Goal: Task Accomplishment & Management: Complete application form

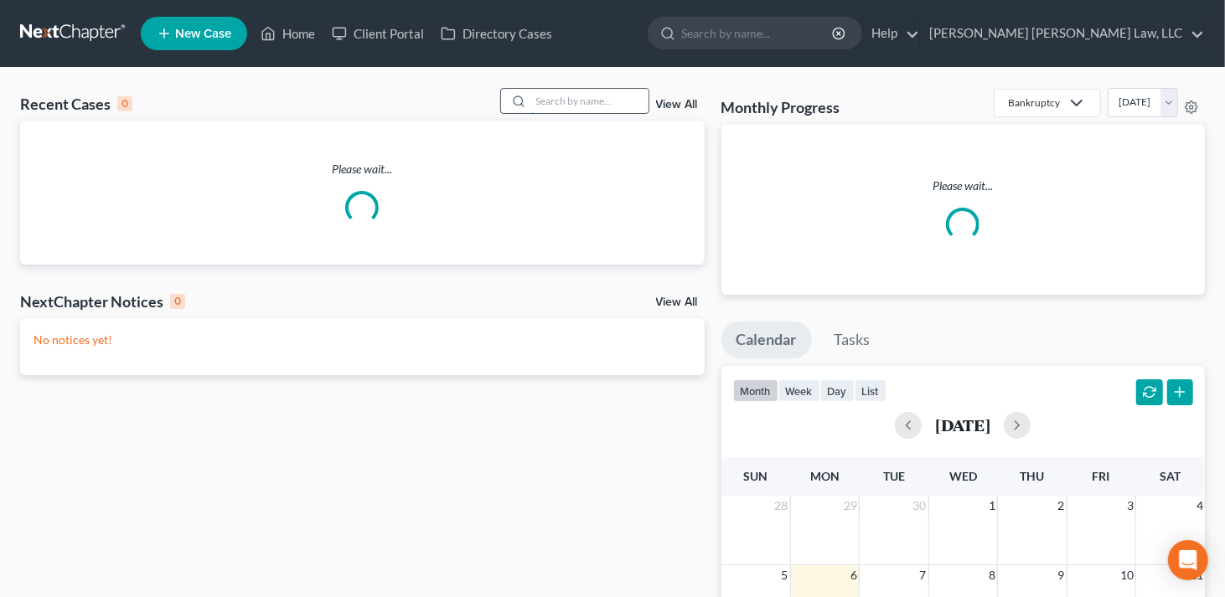
click at [597, 100] on input "search" at bounding box center [589, 101] width 117 height 24
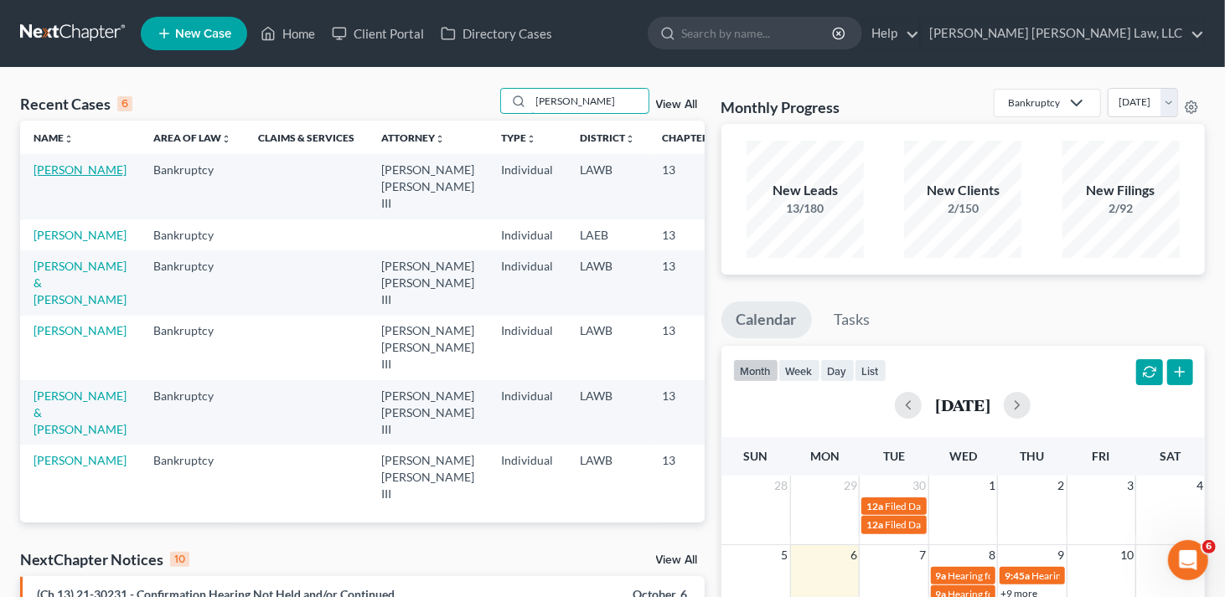
type input "[PERSON_NAME]"
click at [53, 177] on link "[PERSON_NAME]" at bounding box center [80, 170] width 93 height 14
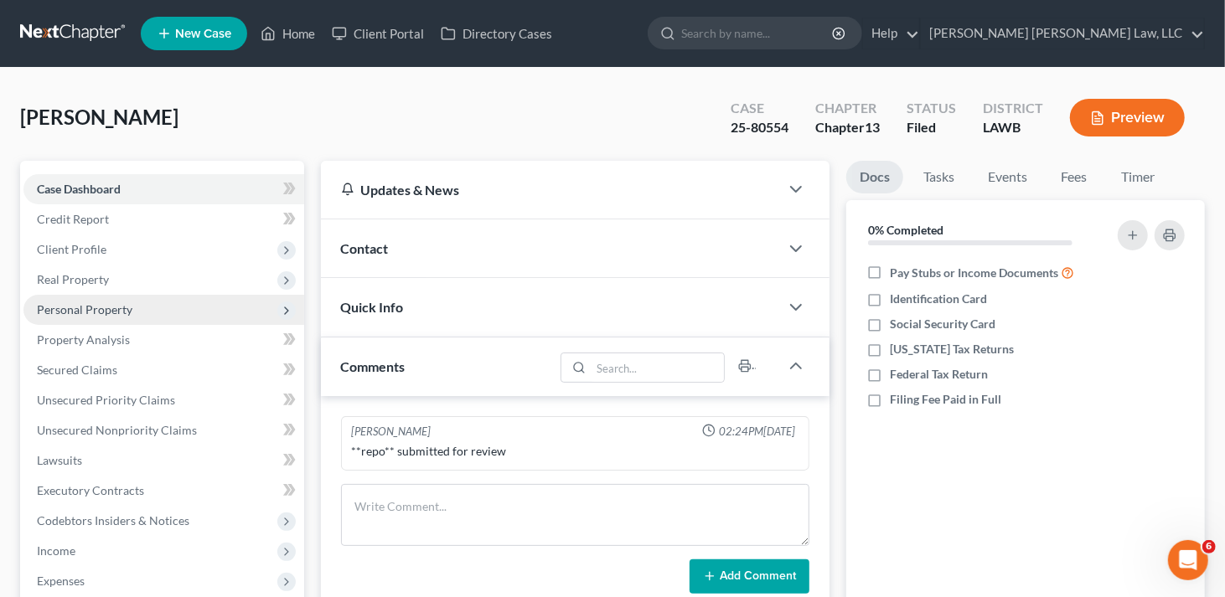
scroll to position [321, 0]
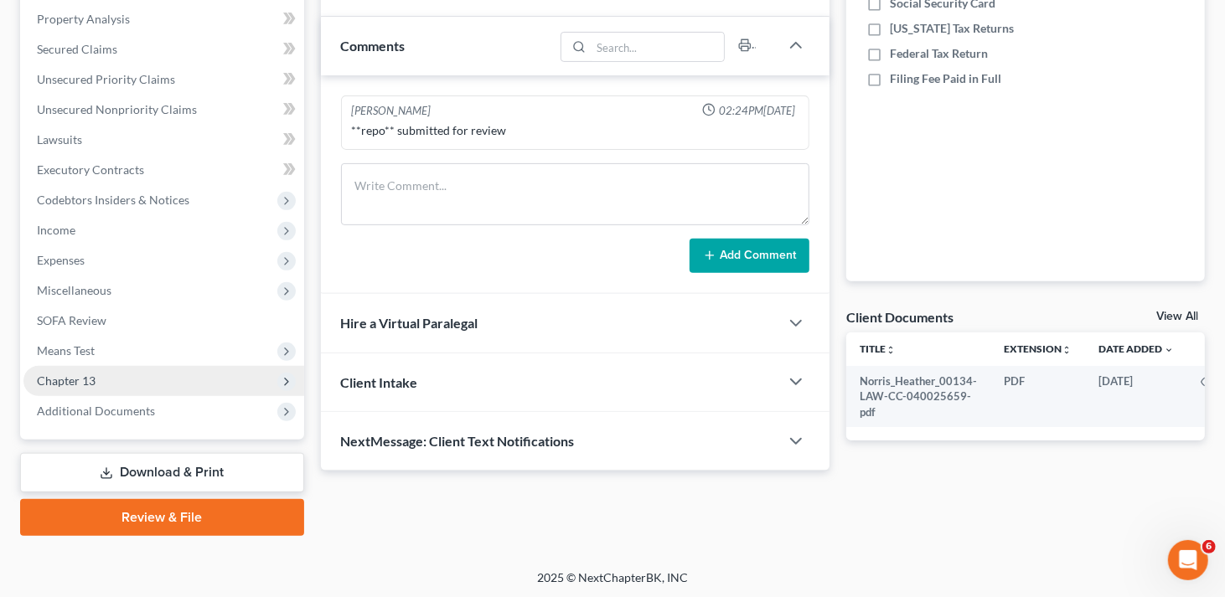
click at [100, 384] on span "Chapter 13" at bounding box center [163, 381] width 281 height 30
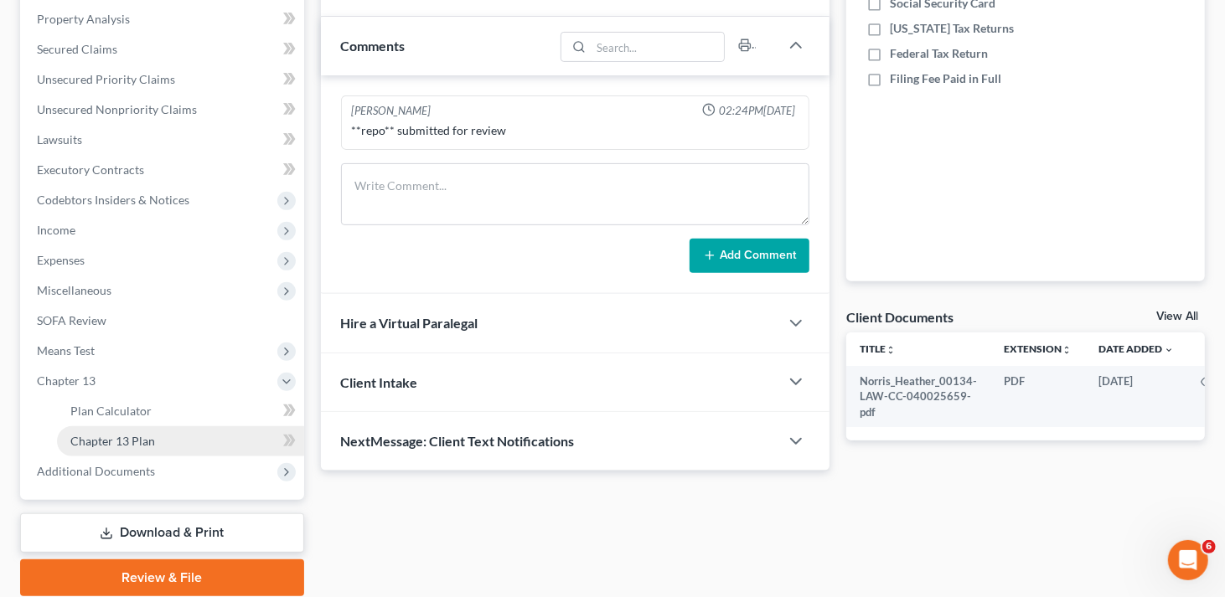
click at [114, 447] on span "Chapter 13 Plan" at bounding box center [112, 441] width 85 height 14
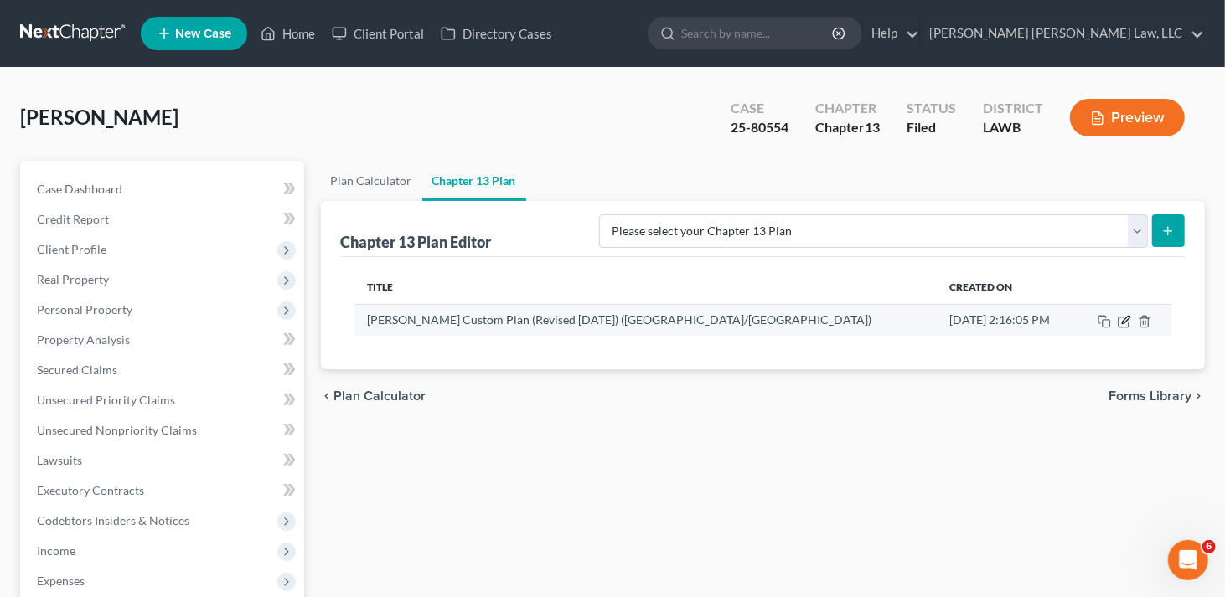
click at [1124, 322] on icon "button" at bounding box center [1126, 320] width 8 height 8
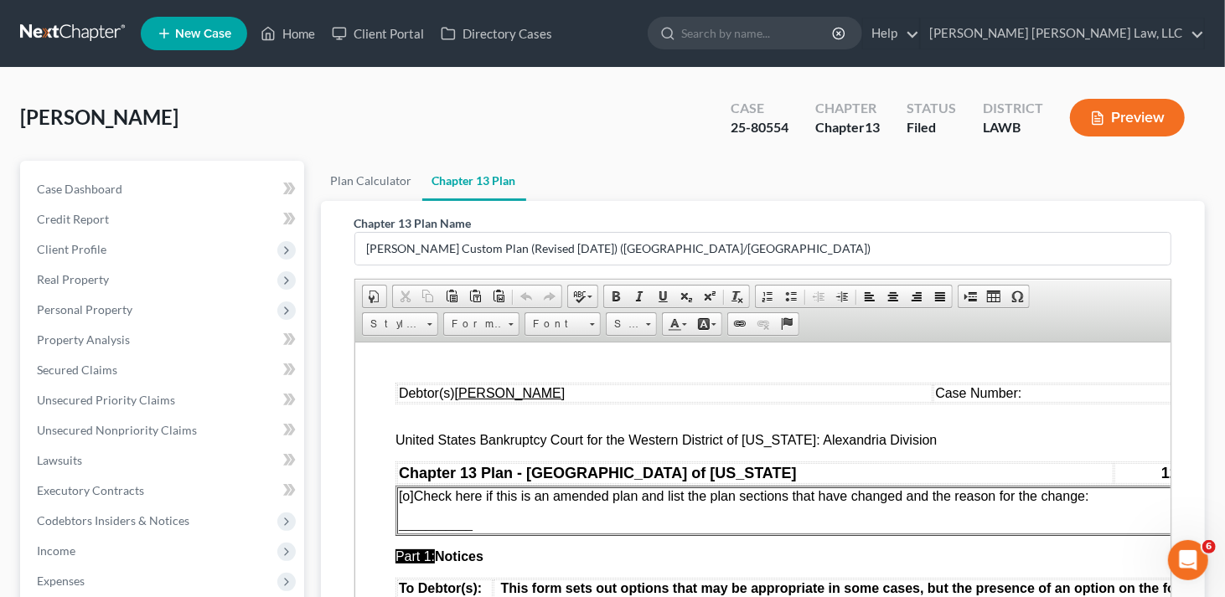
click at [1056, 397] on td "Case Number:" at bounding box center [1075, 393] width 284 height 18
click at [405, 494] on span "[o]" at bounding box center [405, 496] width 15 height 14
click at [1125, 501] on p "[x ] Check here if this is an amended plan and list the plan sections that have…" at bounding box center [806, 496] width 817 height 15
click at [482, 526] on p "___________" at bounding box center [806, 524] width 817 height 15
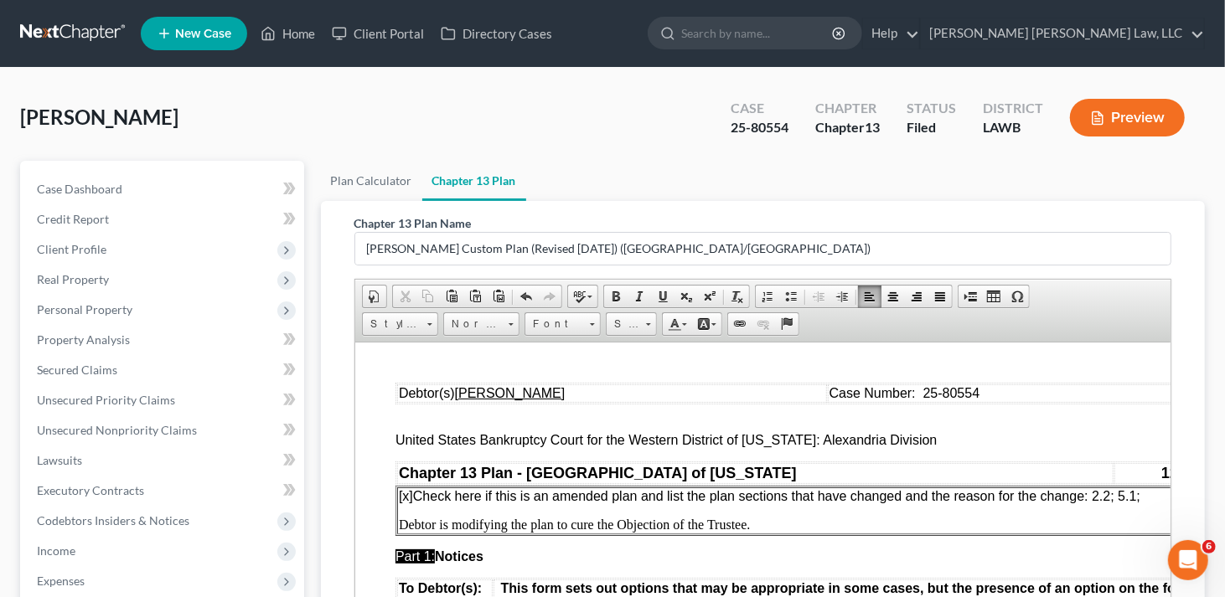
click at [1120, 495] on span "[x ] Check here if this is an amended plan and list the plan sections that have…" at bounding box center [769, 496] width 742 height 14
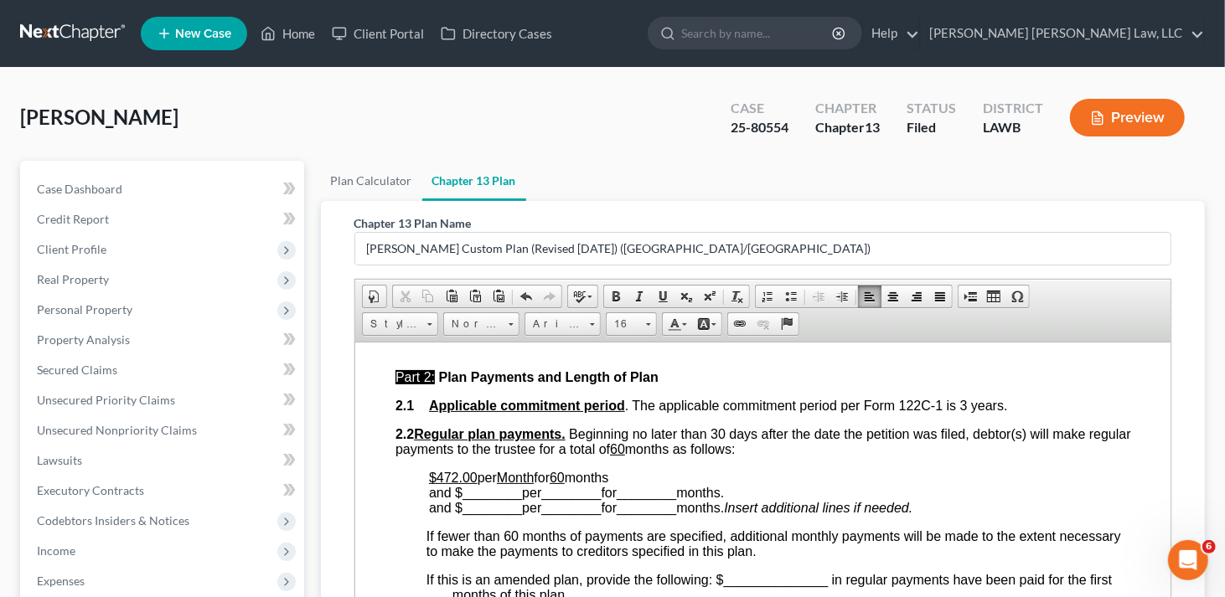
scroll to position [754, 0]
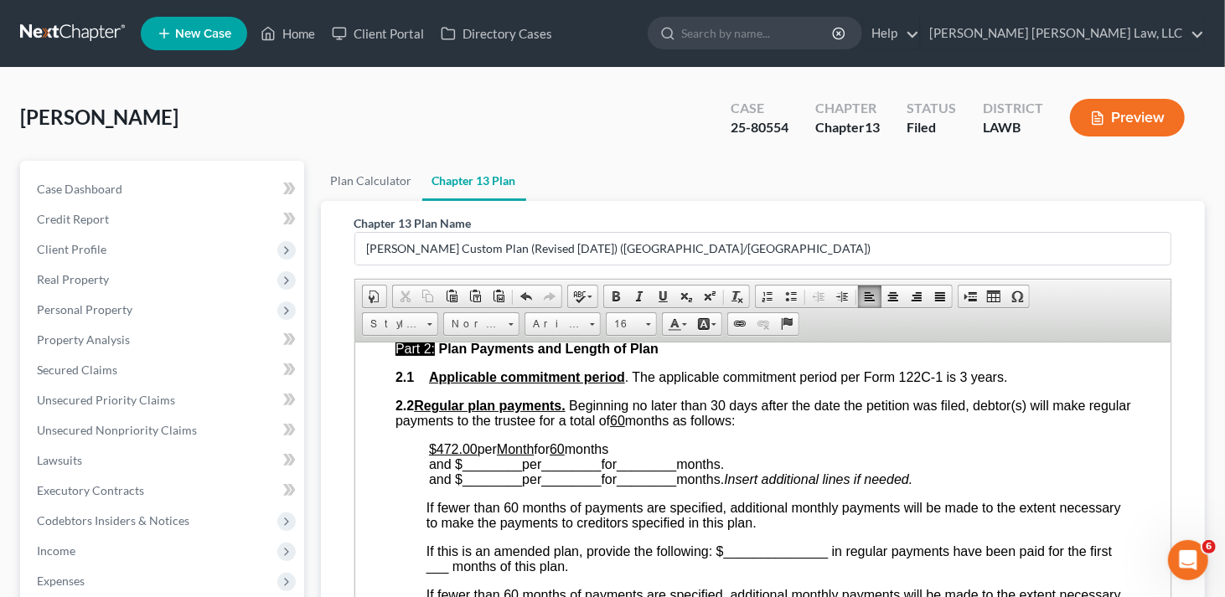
click at [478, 446] on span "per" at bounding box center [486, 449] width 19 height 14
click at [649, 451] on font "has been paid in for the first 2 months of the plan through [DATE]" at bounding box center [672, 449] width 385 height 14
click at [521, 485] on span "and $ ________ per ________ for ________ months." at bounding box center [575, 479] width 295 height 14
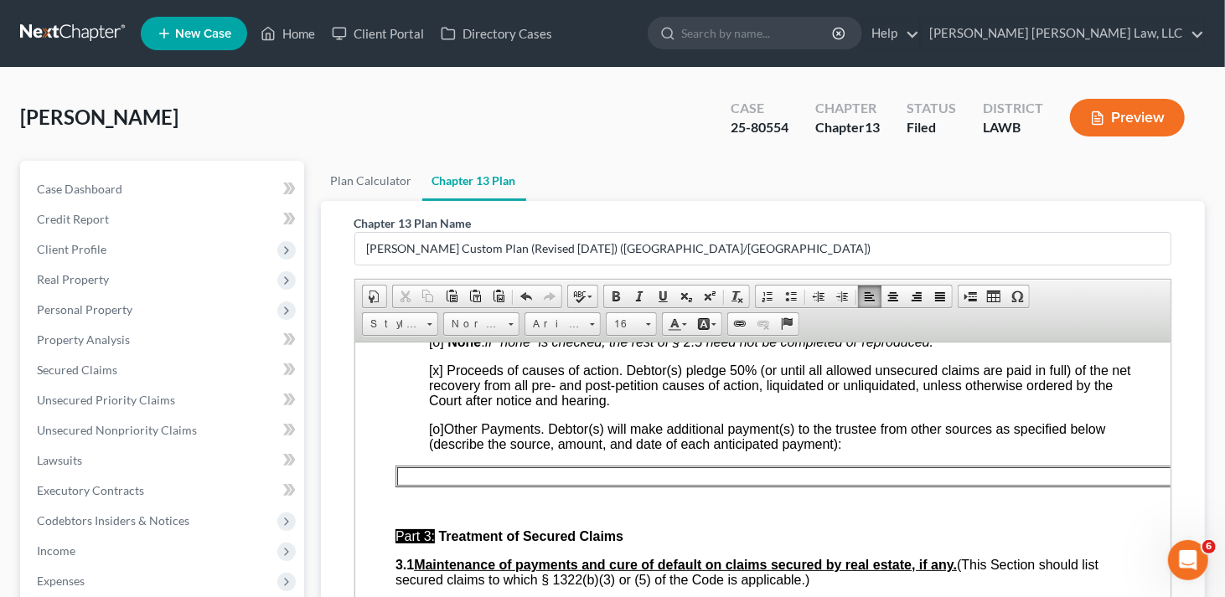
scroll to position [1089, 0]
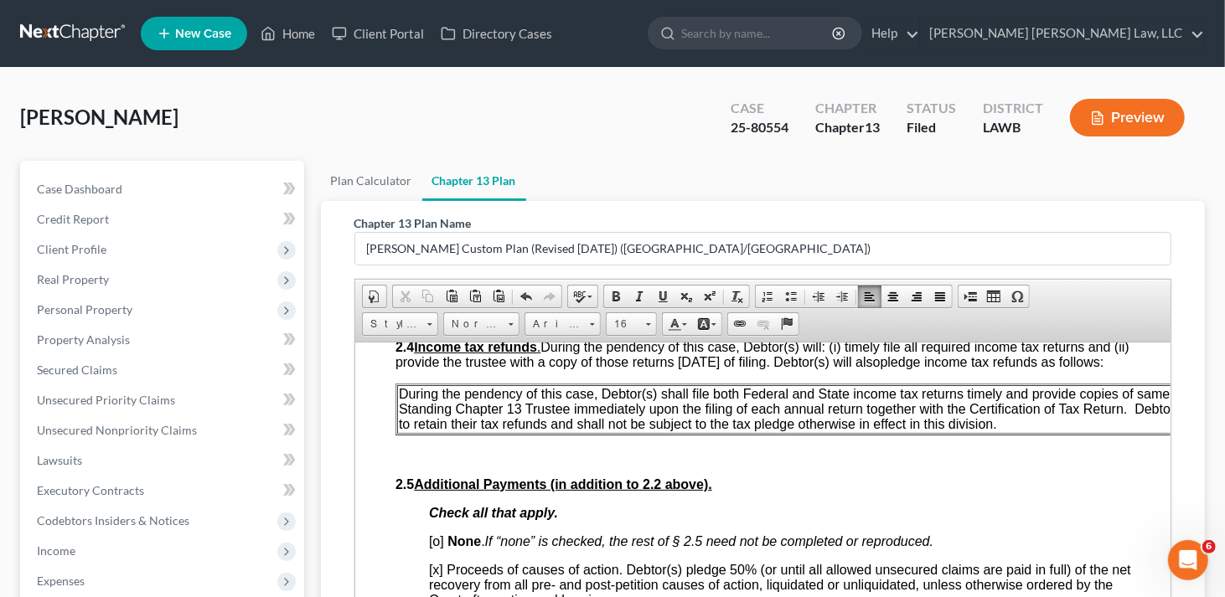
click at [398, 415] on span "During the pendency of this case, Debtor(s) shall file both Federal and State i…" at bounding box center [802, 408] width 809 height 44
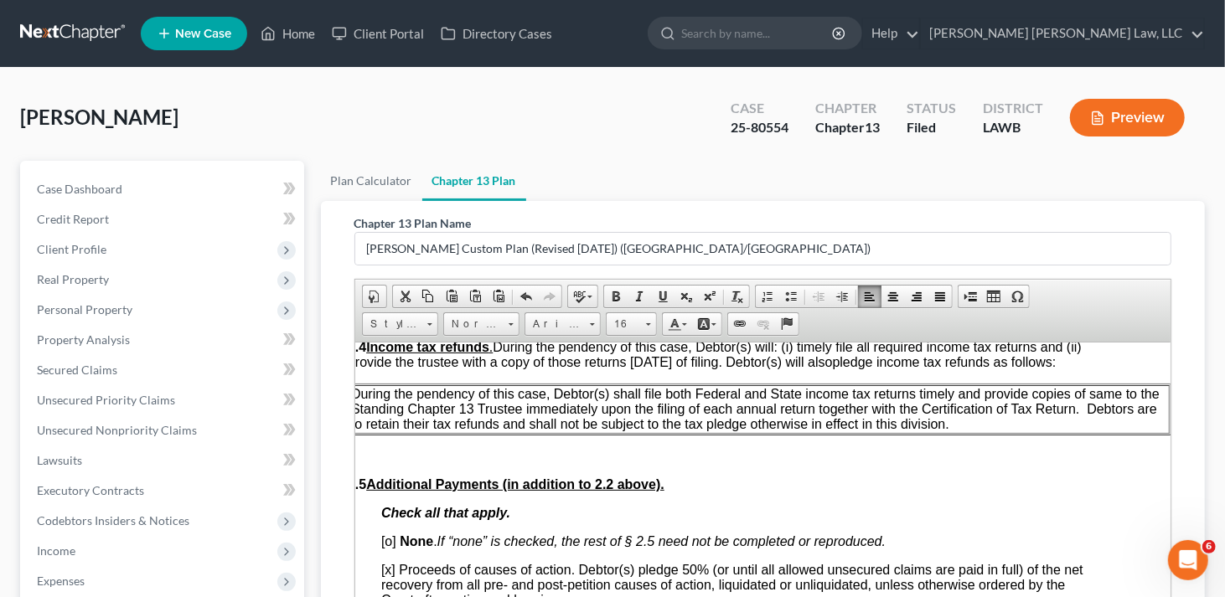
scroll to position [1089, 42]
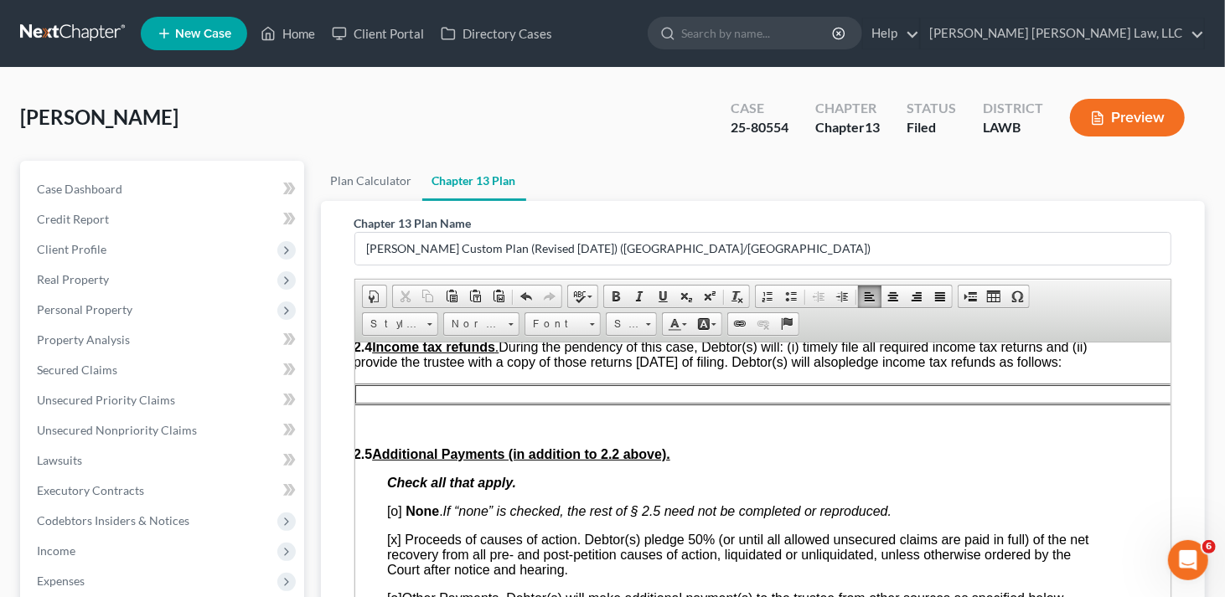
click at [556, 403] on td at bounding box center [764, 394] width 820 height 18
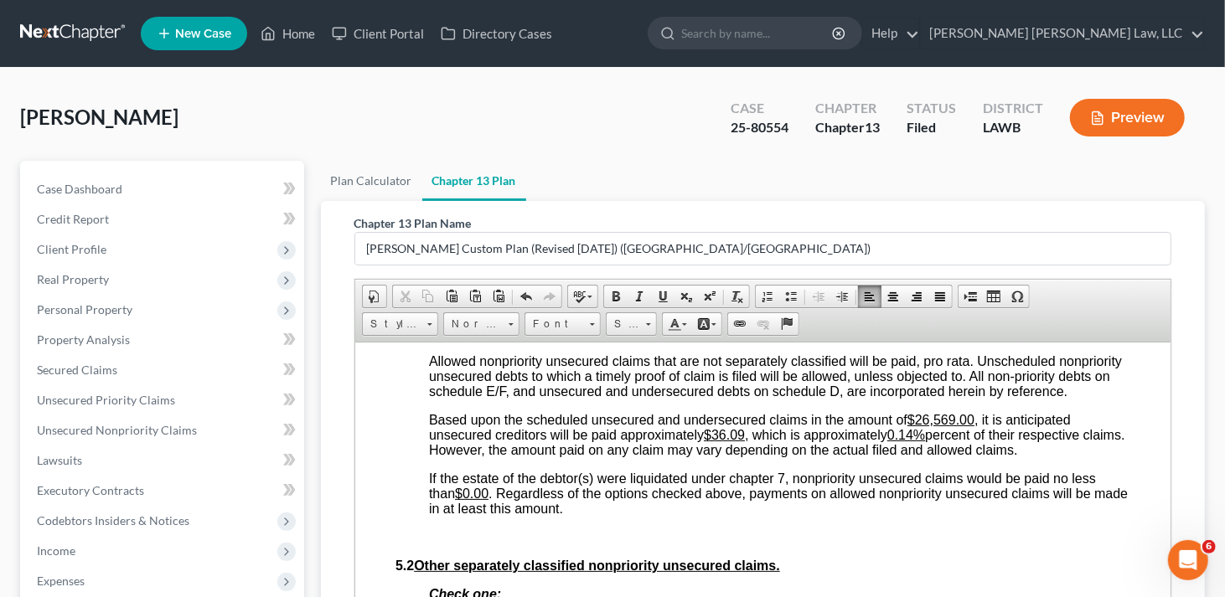
scroll to position [4106, 0]
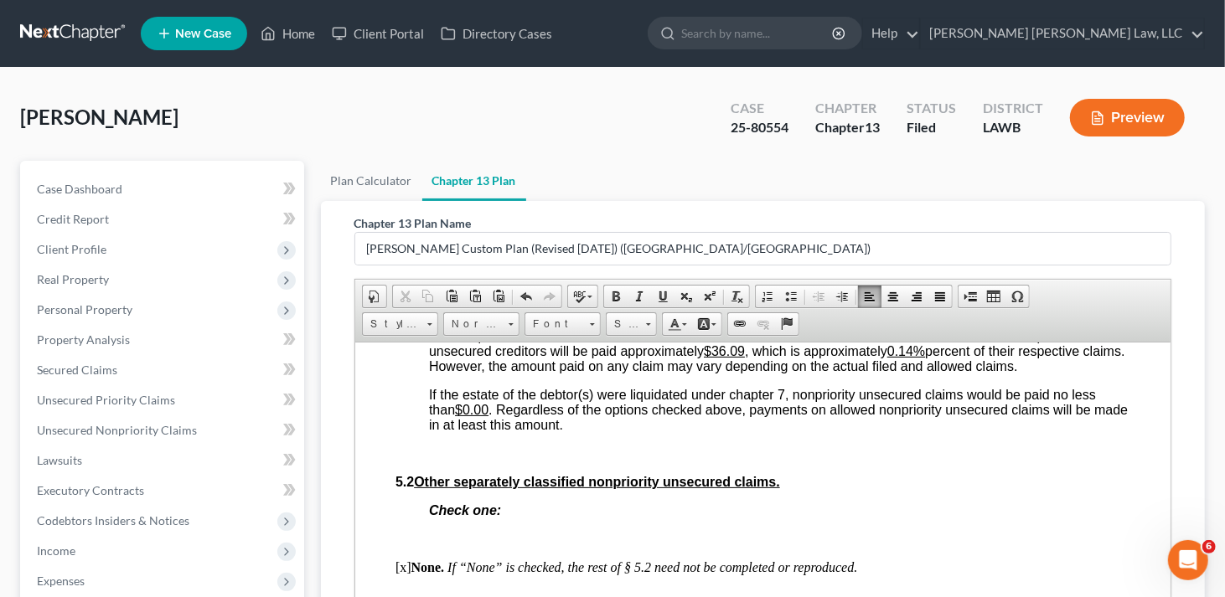
click at [747, 373] on span "Based upon the scheduled unsecured and undersecured claims in the amount of $26…" at bounding box center [776, 350] width 696 height 44
click at [920, 358] on u "0.14%" at bounding box center [906, 351] width 38 height 14
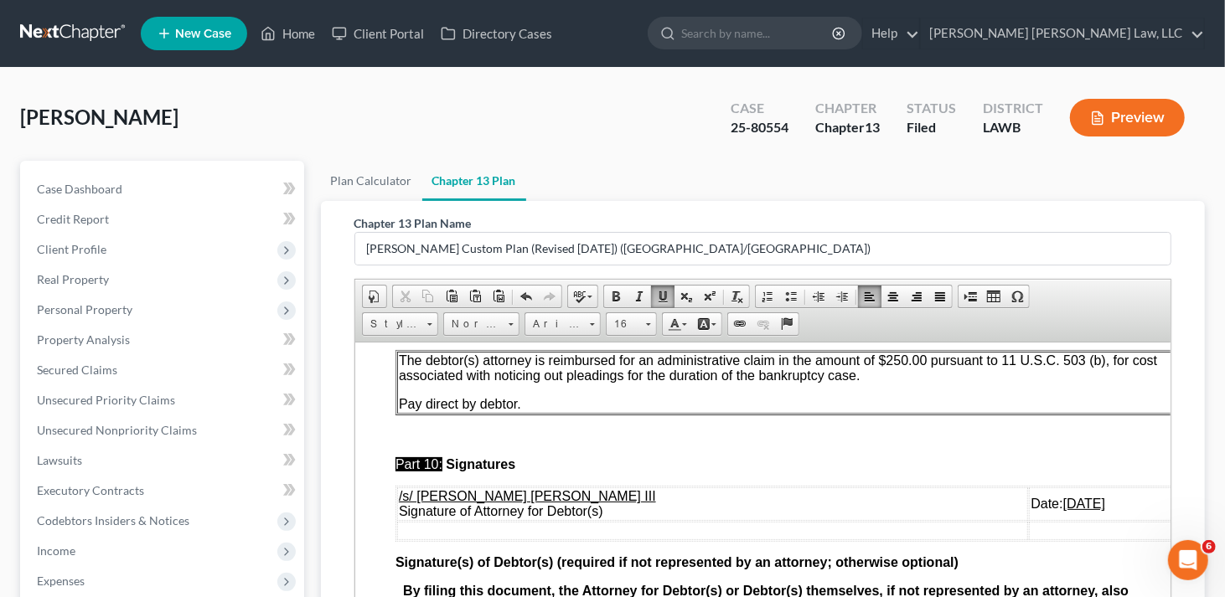
scroll to position [5299, 0]
click at [1063, 496] on u "[DATE]" at bounding box center [1084, 503] width 42 height 14
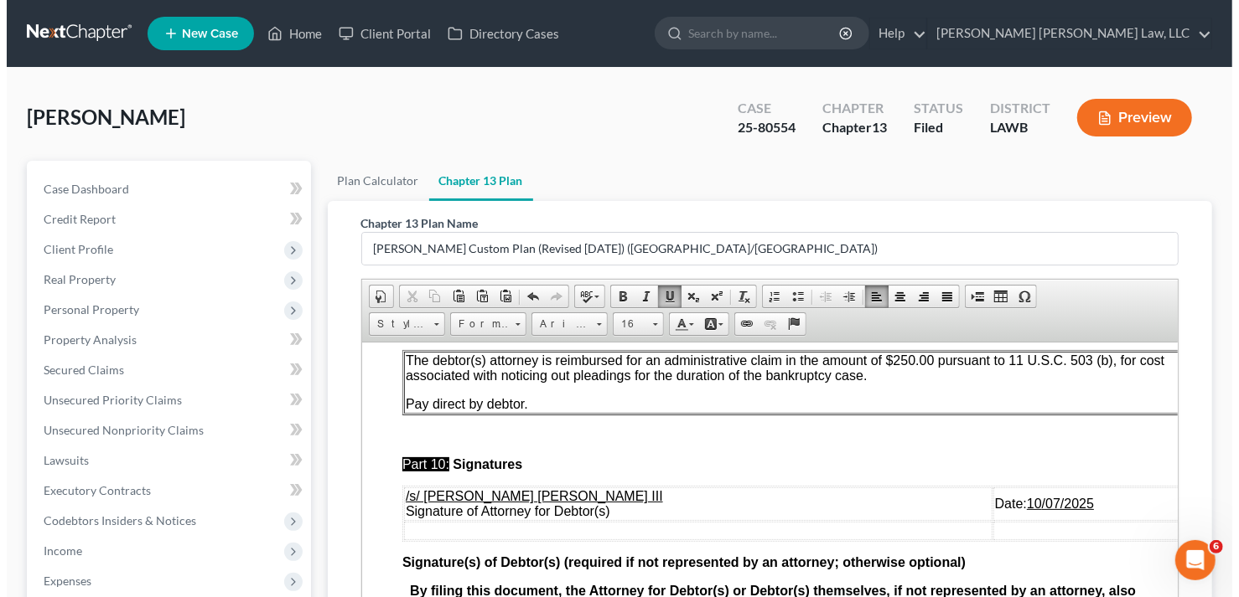
scroll to position [380, 0]
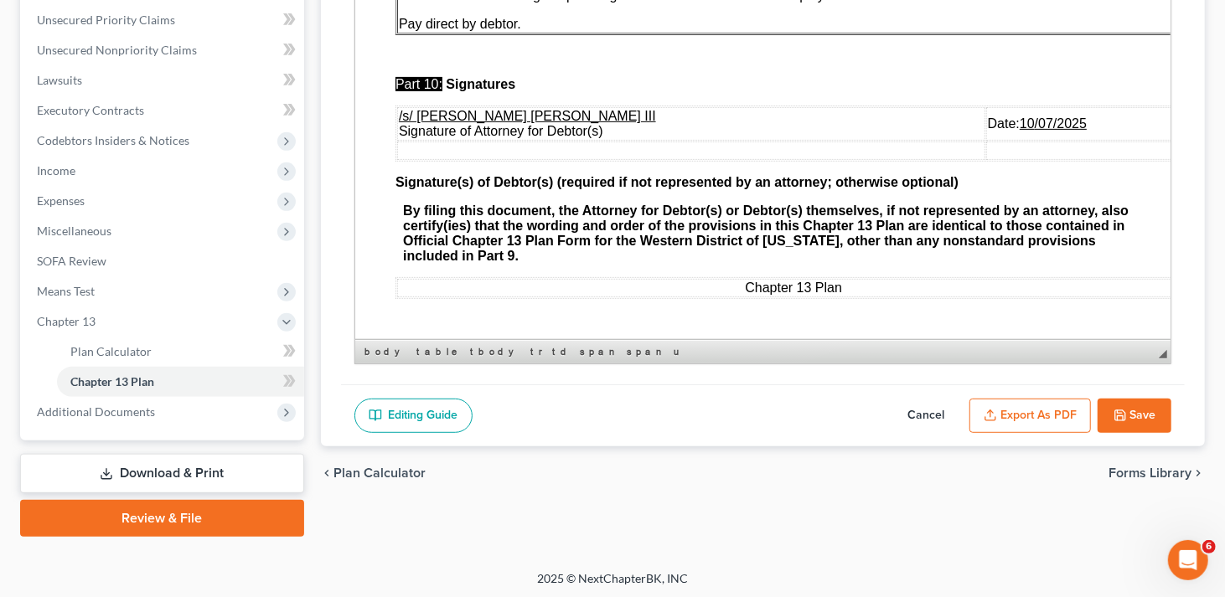
click at [1030, 406] on button "Export as PDF" at bounding box center [1031, 416] width 122 height 35
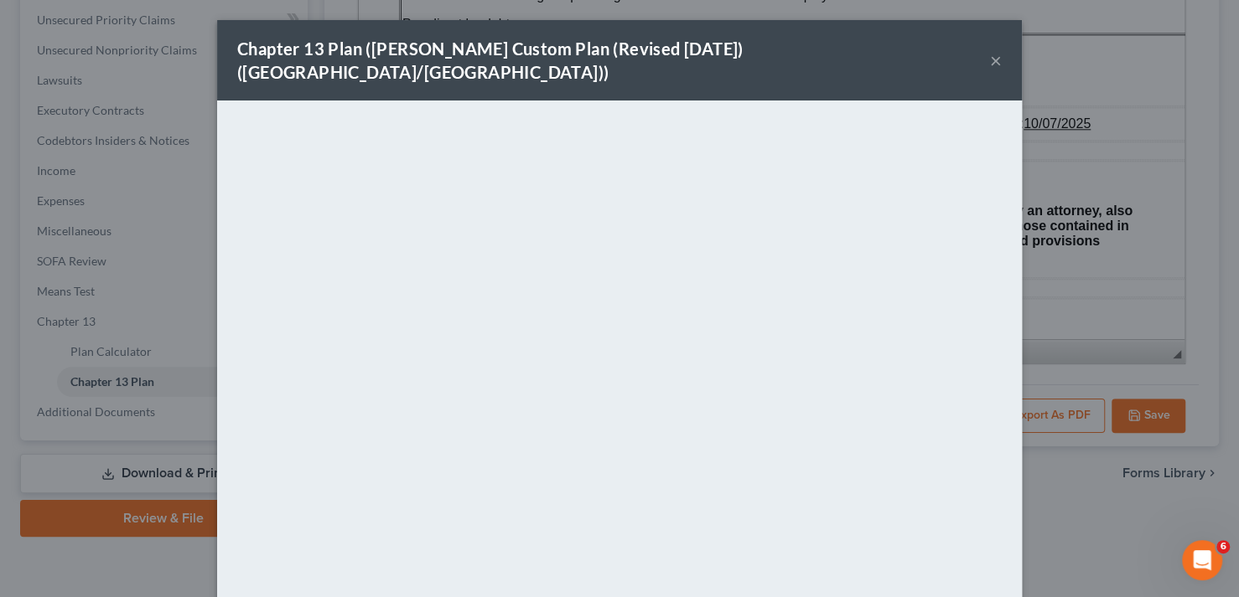
click at [990, 50] on button "×" at bounding box center [996, 60] width 12 height 20
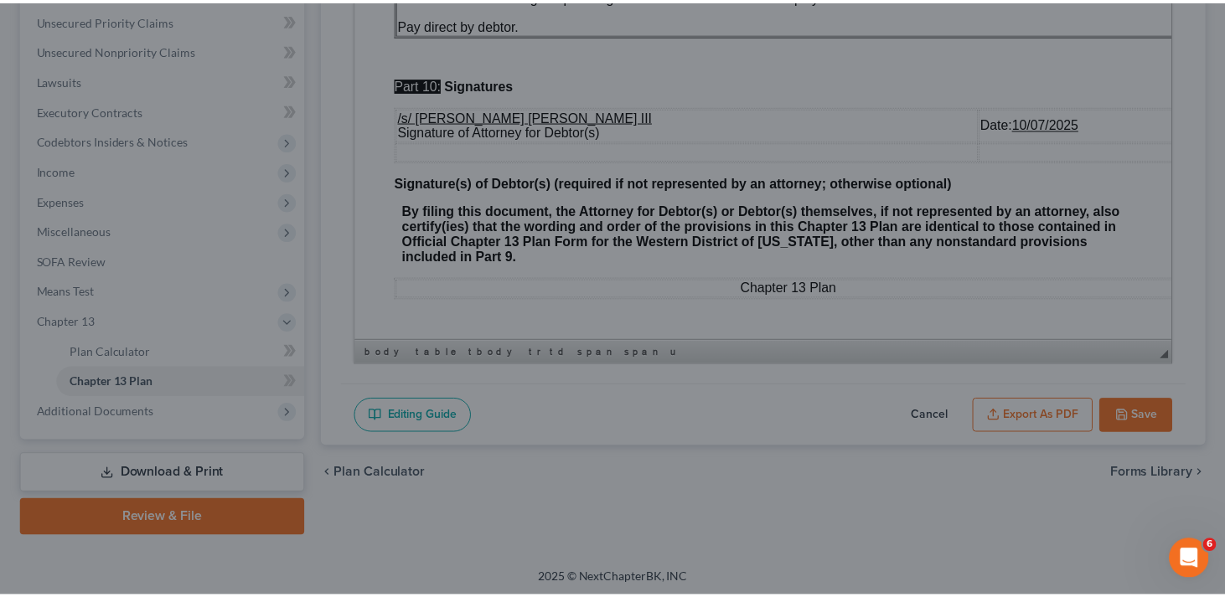
scroll to position [5299, 0]
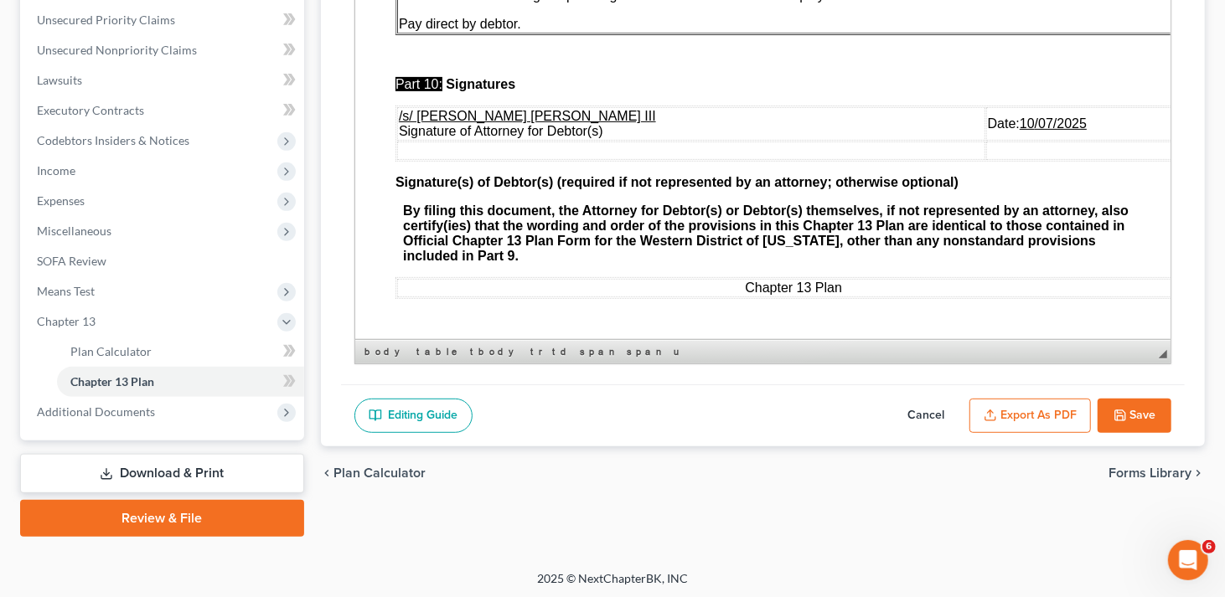
click at [1158, 411] on button "Save" at bounding box center [1135, 416] width 74 height 35
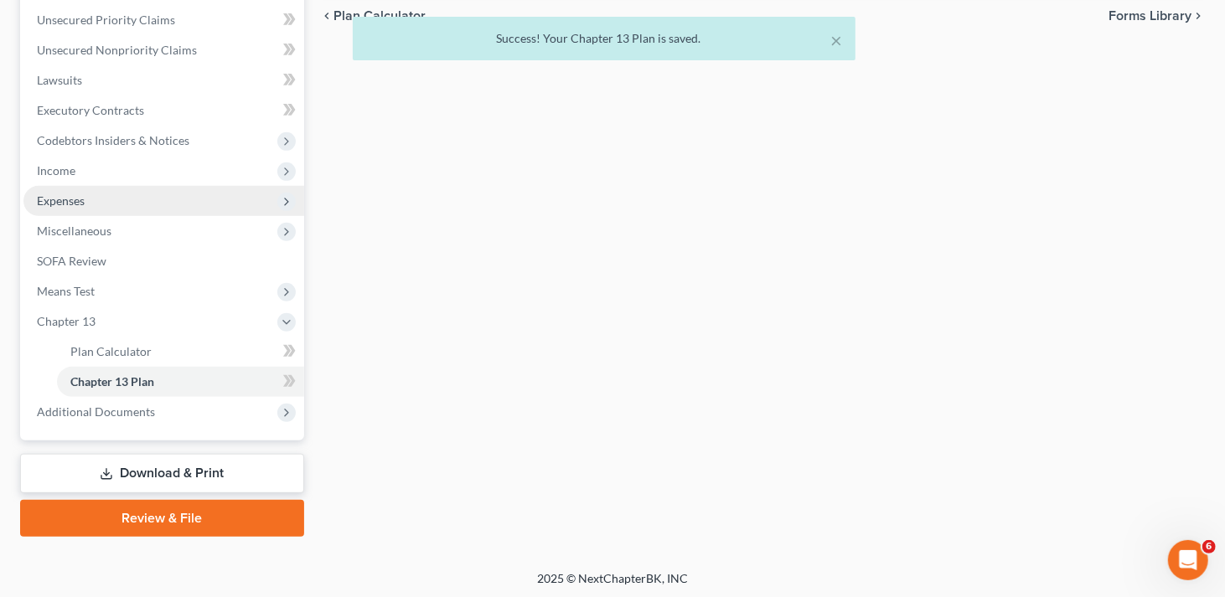
click at [84, 203] on span "Expenses" at bounding box center [61, 201] width 48 height 14
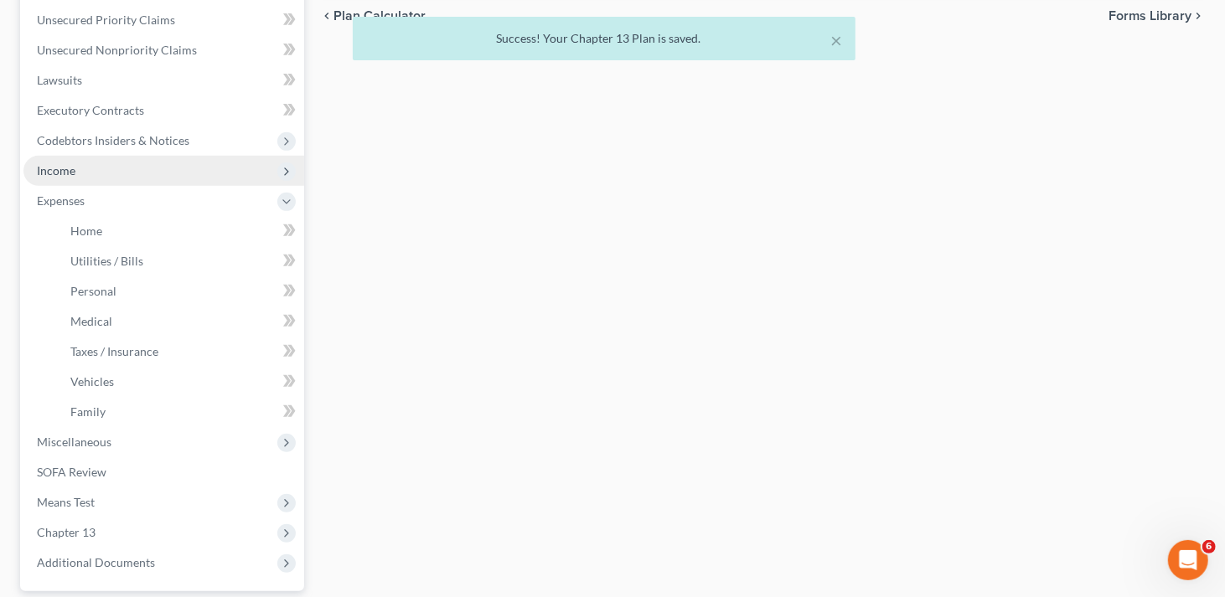
click at [79, 174] on span "Income" at bounding box center [163, 171] width 281 height 30
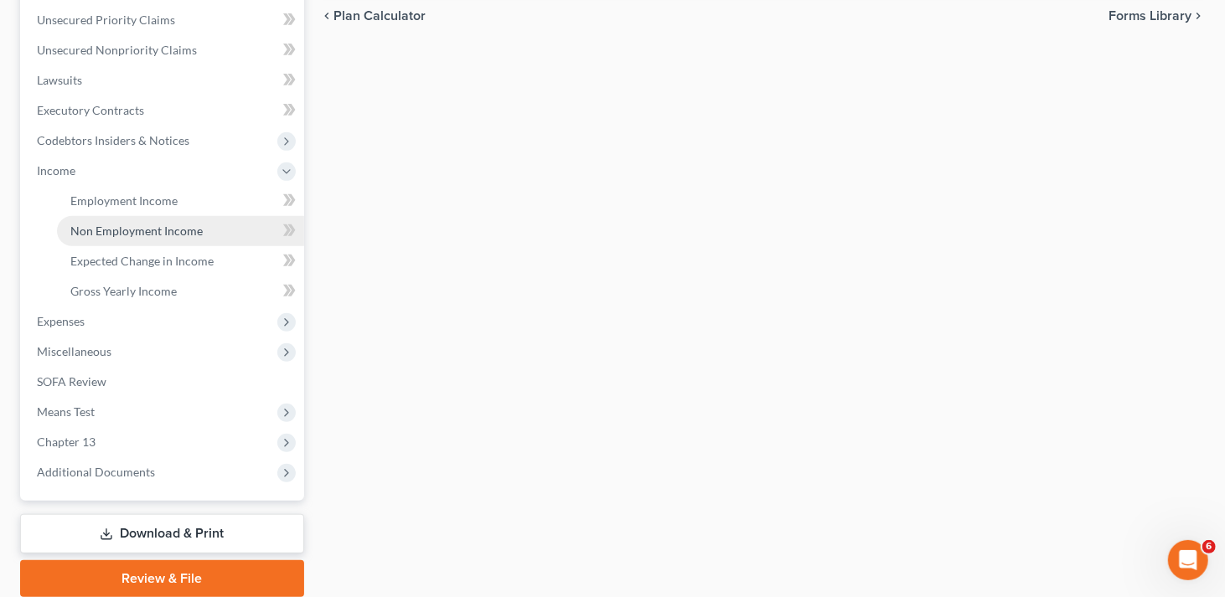
click at [97, 227] on span "Non Employment Income" at bounding box center [136, 231] width 132 height 14
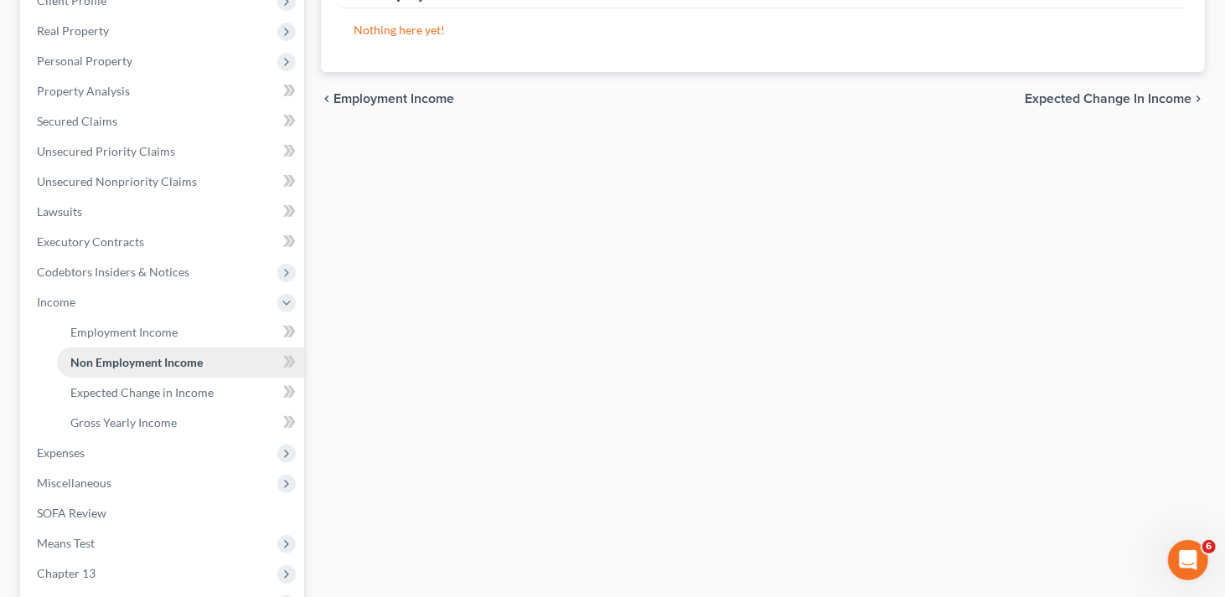
scroll to position [251, 0]
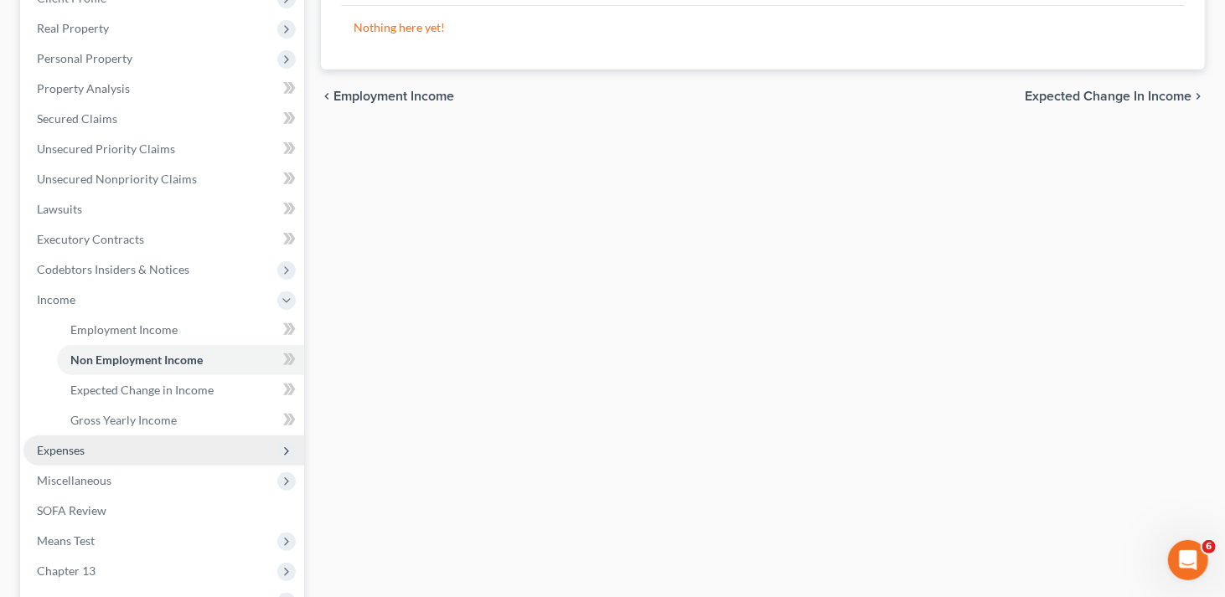
click at [94, 444] on span "Expenses" at bounding box center [163, 451] width 281 height 30
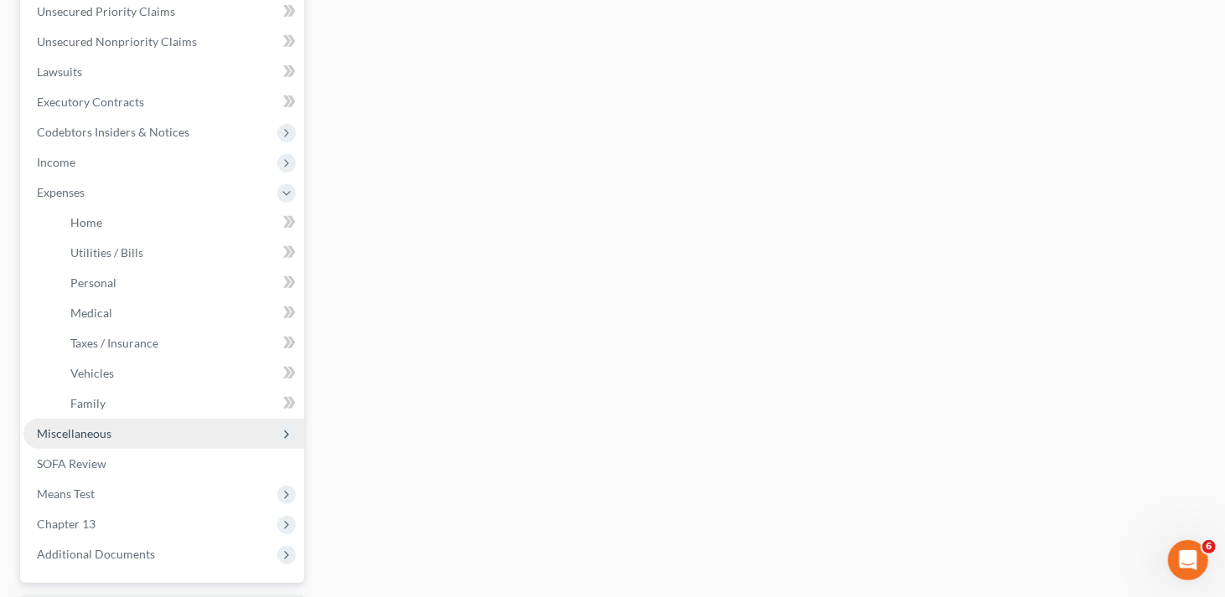
scroll to position [419, 0]
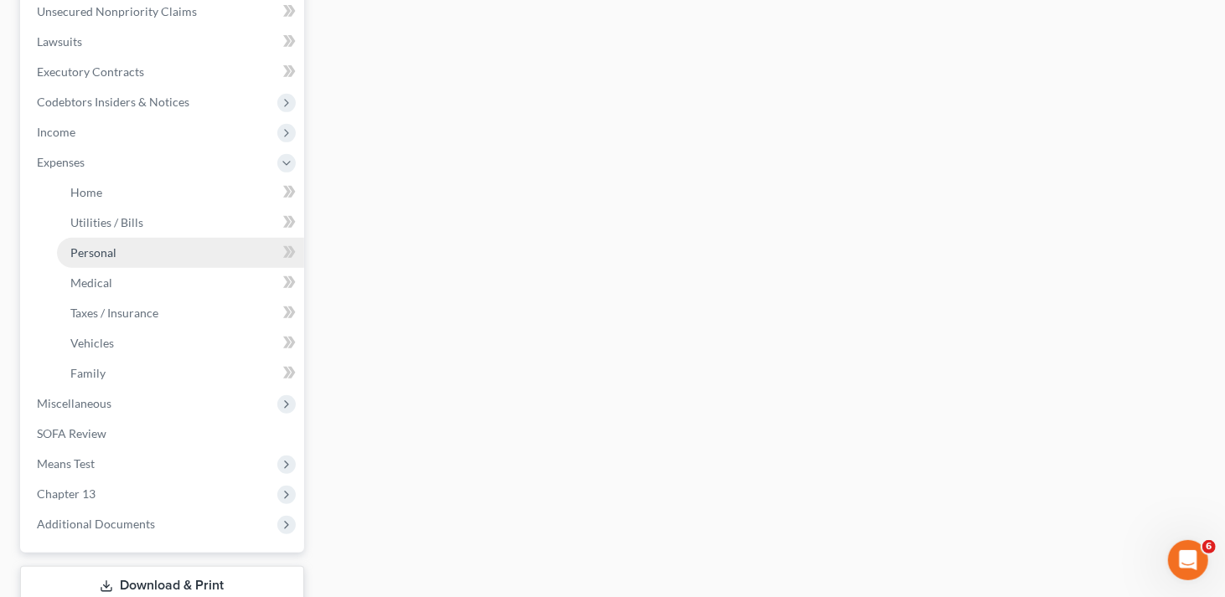
click at [106, 257] on span "Personal" at bounding box center [93, 253] width 46 height 14
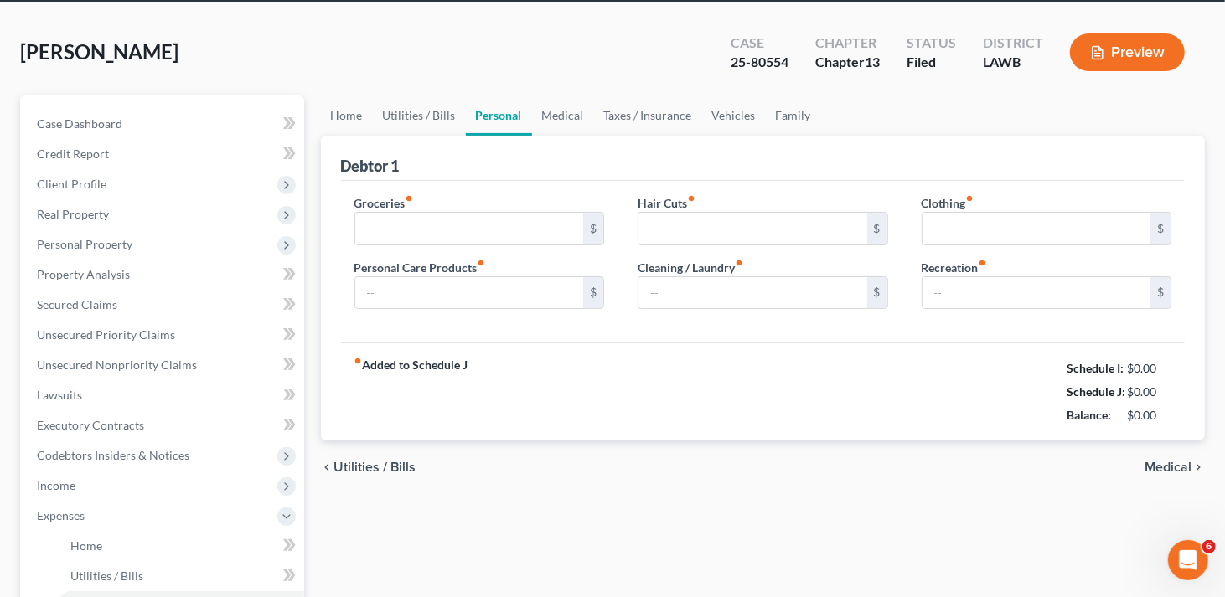
type input "500.00"
type input "94.00"
type input "0.00"
type input "82.00"
type input "188.00"
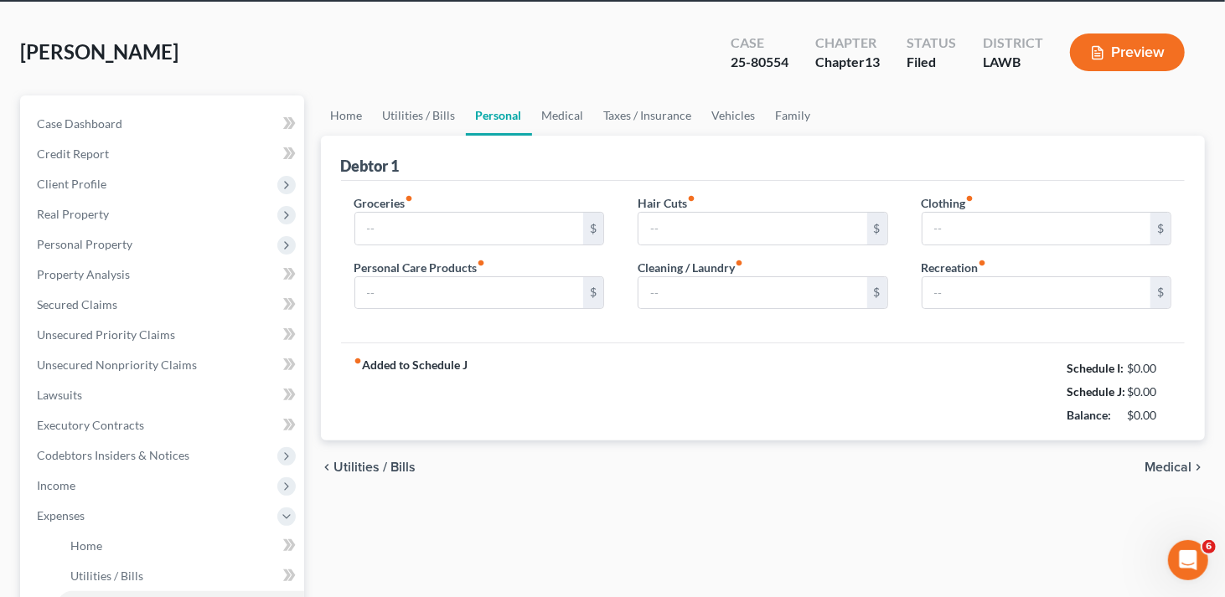
type input "75.00"
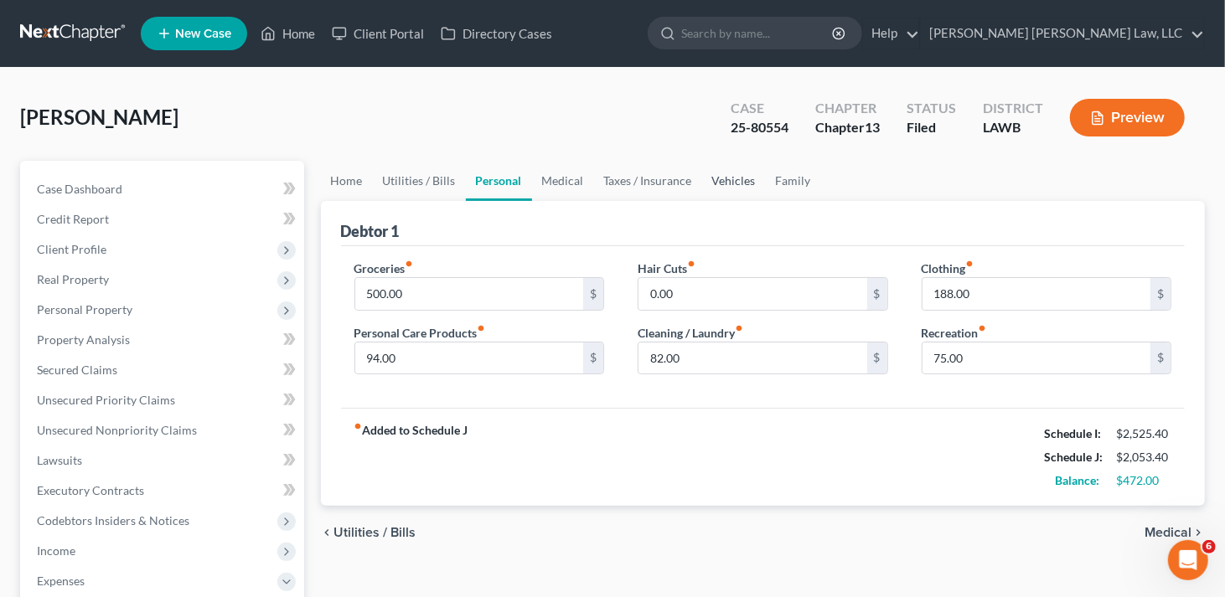
click at [737, 178] on link "Vehicles" at bounding box center [734, 181] width 64 height 40
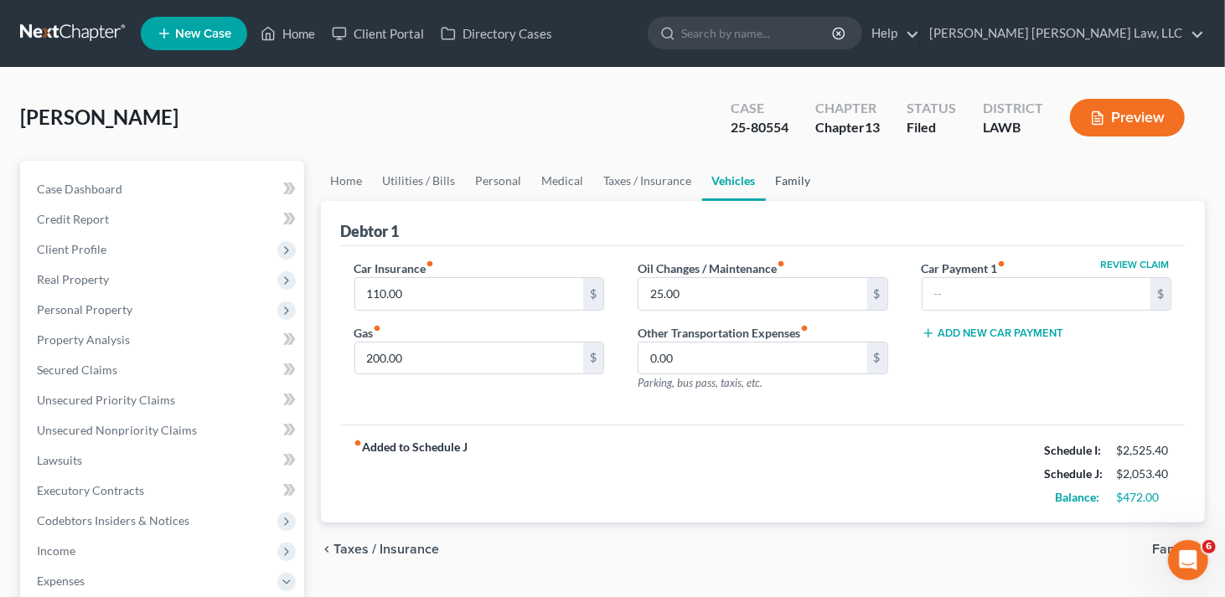
click at [787, 181] on link "Family" at bounding box center [793, 181] width 55 height 40
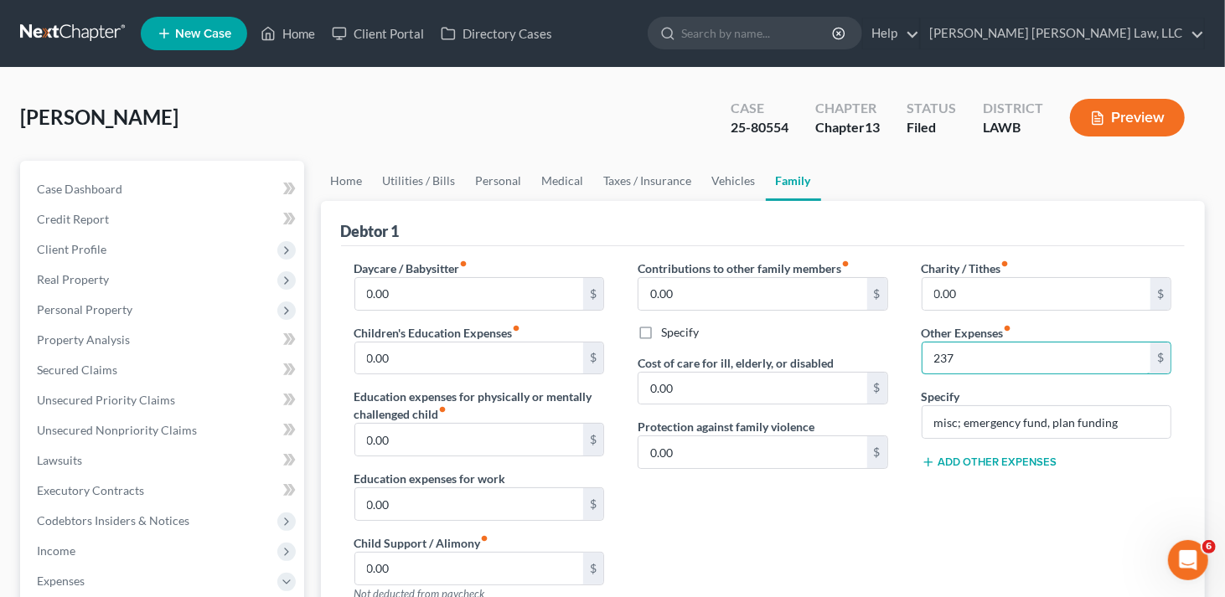
type input "237"
click at [826, 535] on div "Contributions to other family members fiber_manual_record 0.00 $ Specify Cost o…" at bounding box center [763, 438] width 284 height 356
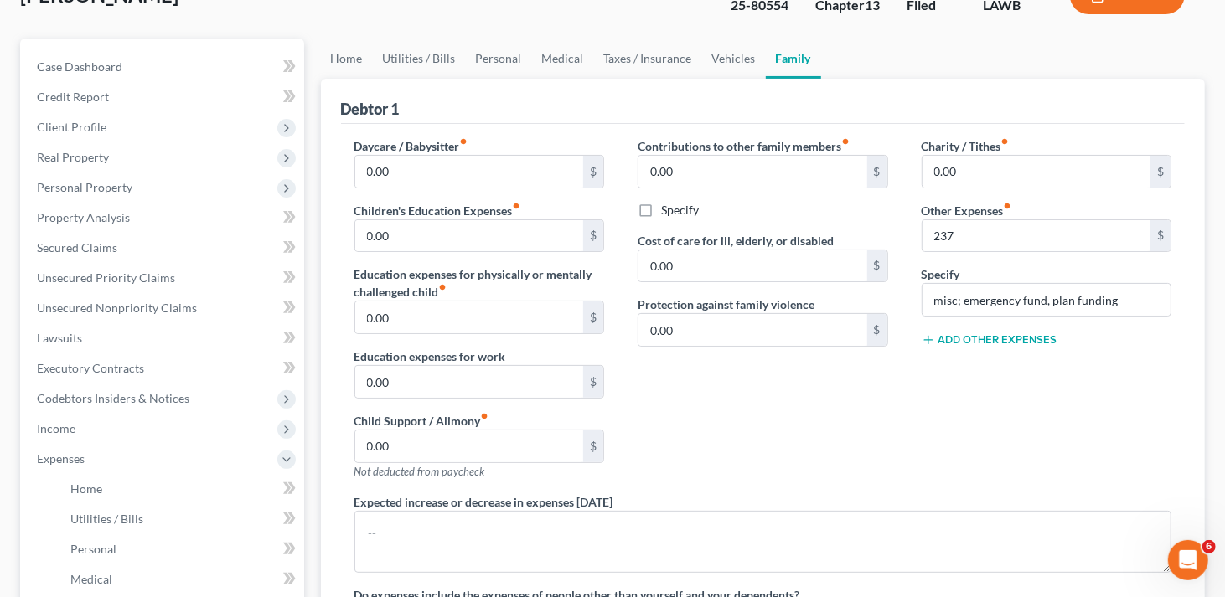
scroll to position [84, 0]
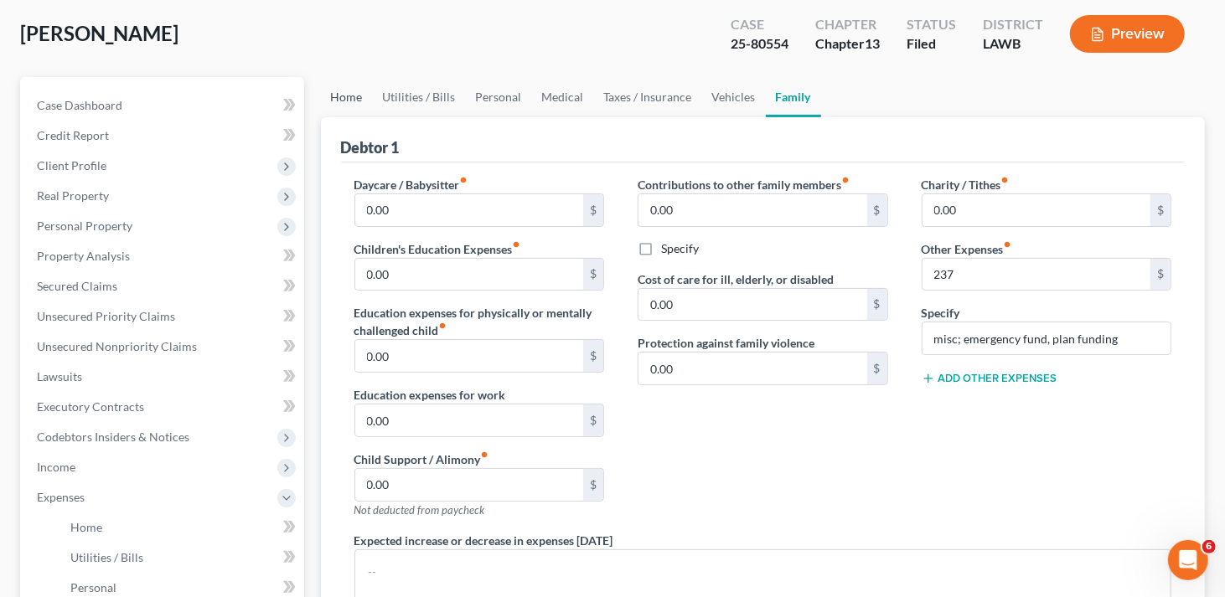
click at [349, 93] on link "Home" at bounding box center [347, 97] width 52 height 40
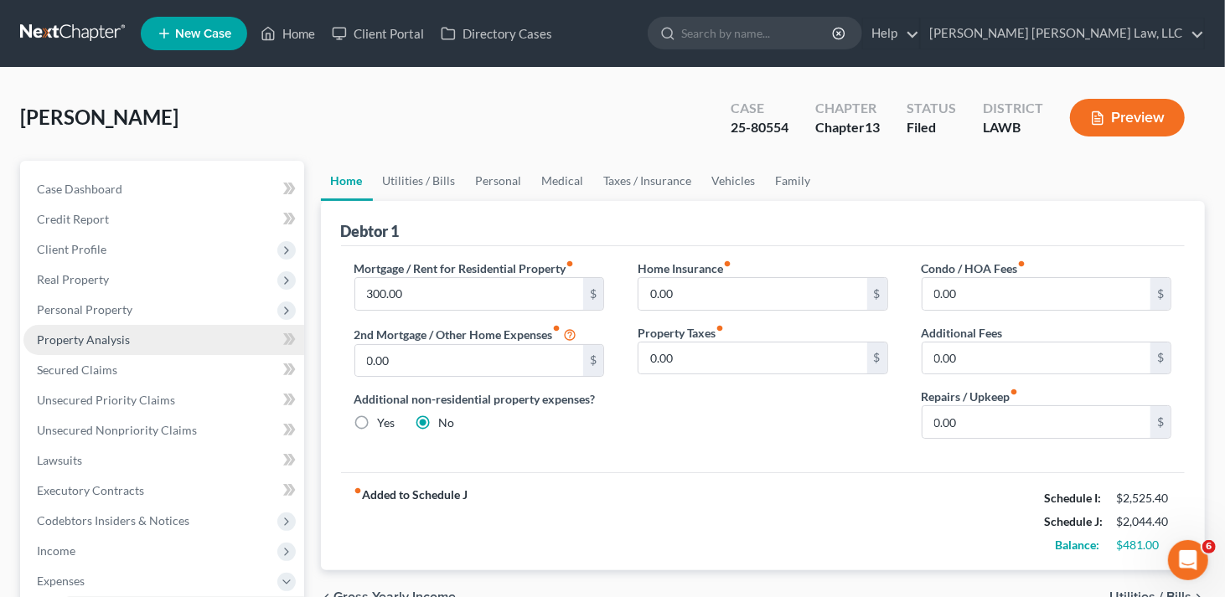
click at [112, 337] on span "Property Analysis" at bounding box center [83, 340] width 93 height 14
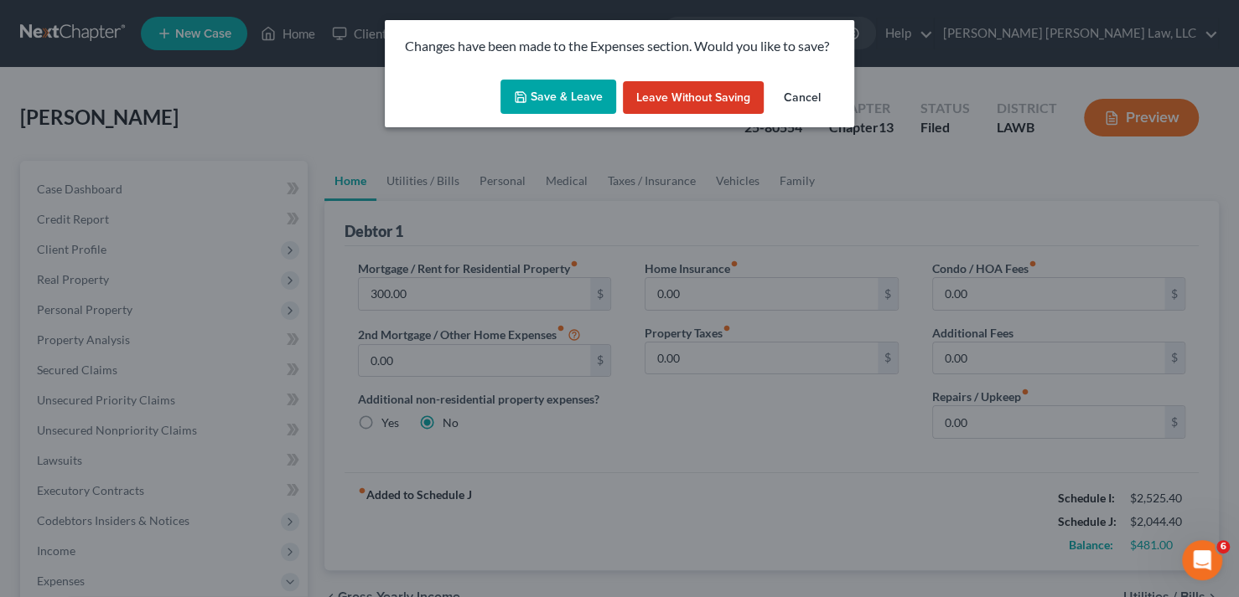
click at [720, 101] on button "Leave without Saving" at bounding box center [693, 98] width 141 height 34
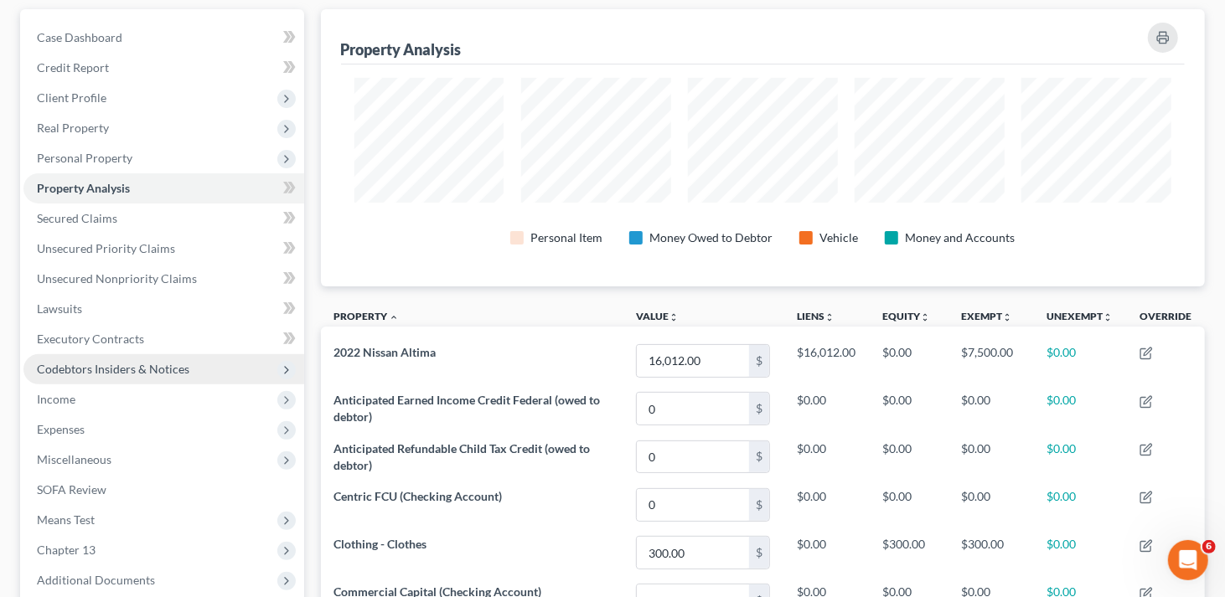
scroll to position [251, 0]
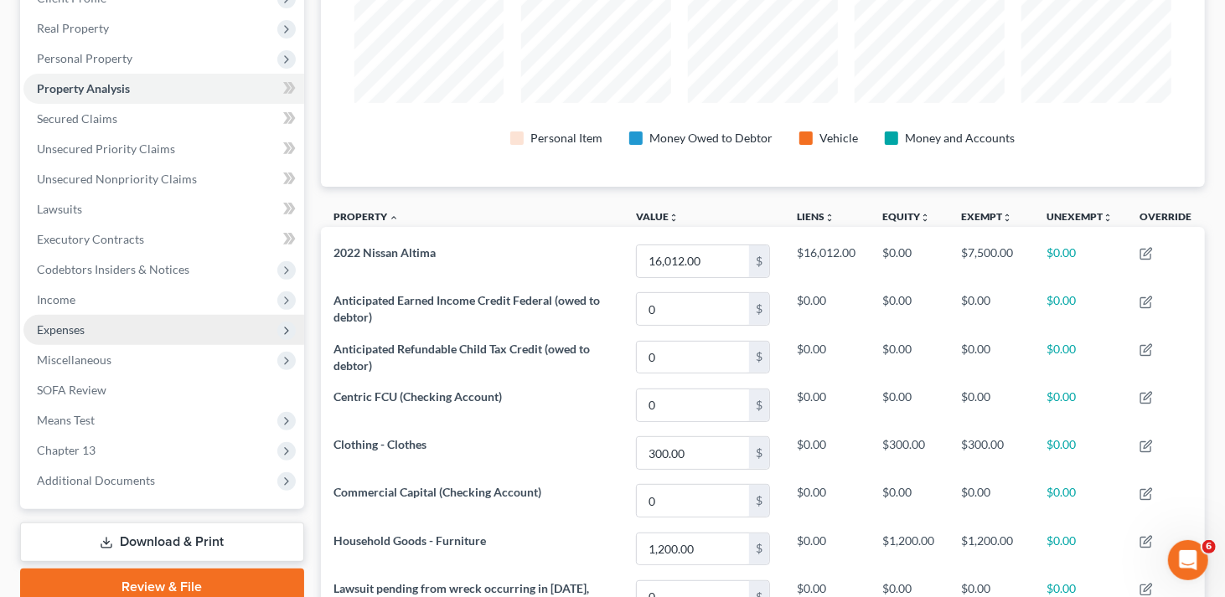
click at [75, 331] on span "Expenses" at bounding box center [61, 330] width 48 height 14
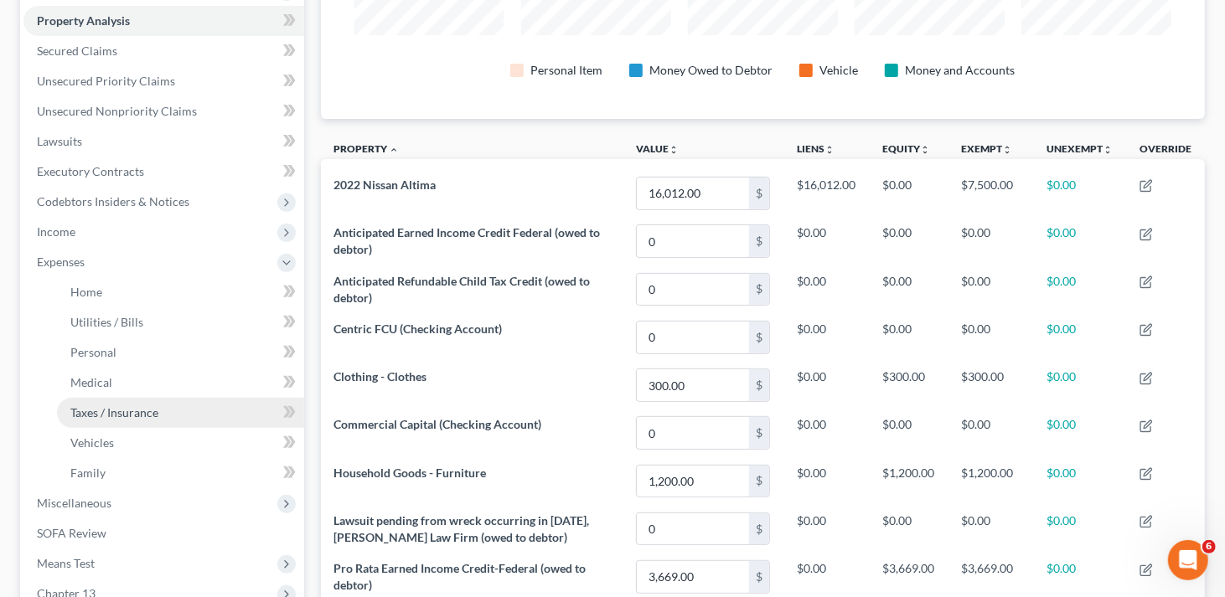
scroll to position [419, 0]
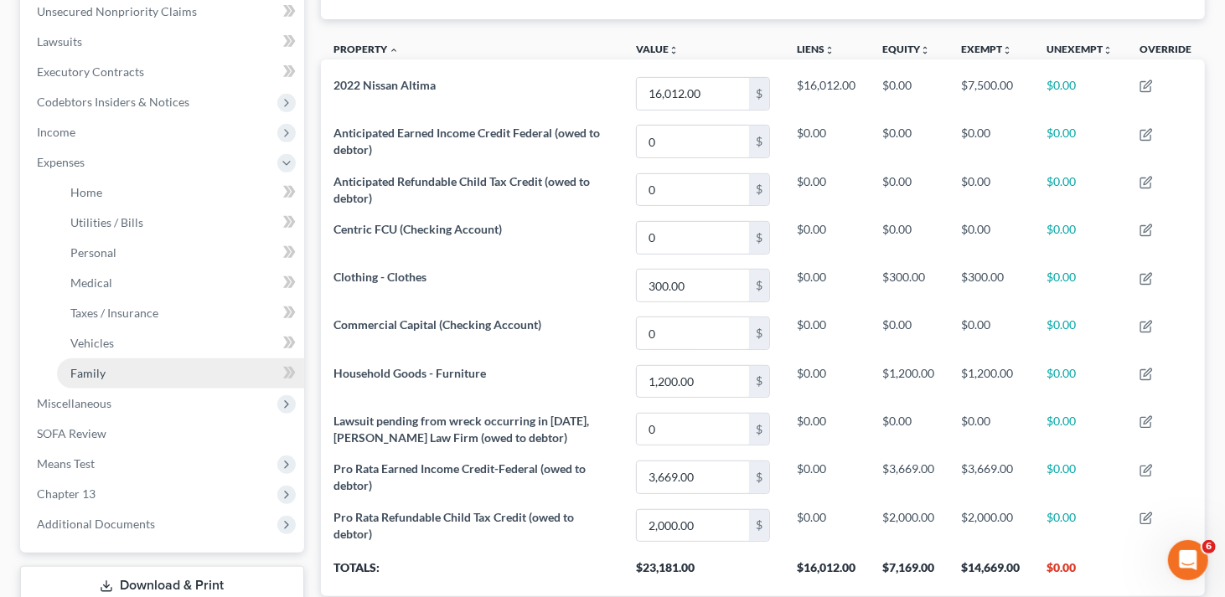
click at [109, 374] on link "Family" at bounding box center [180, 374] width 247 height 30
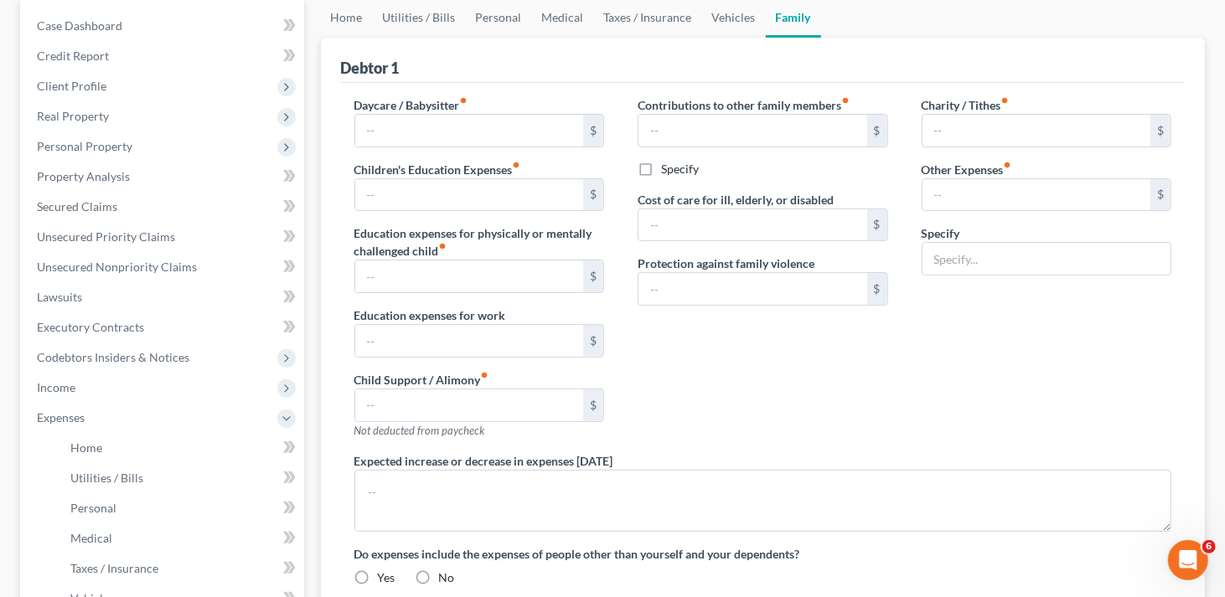
type input "0.00"
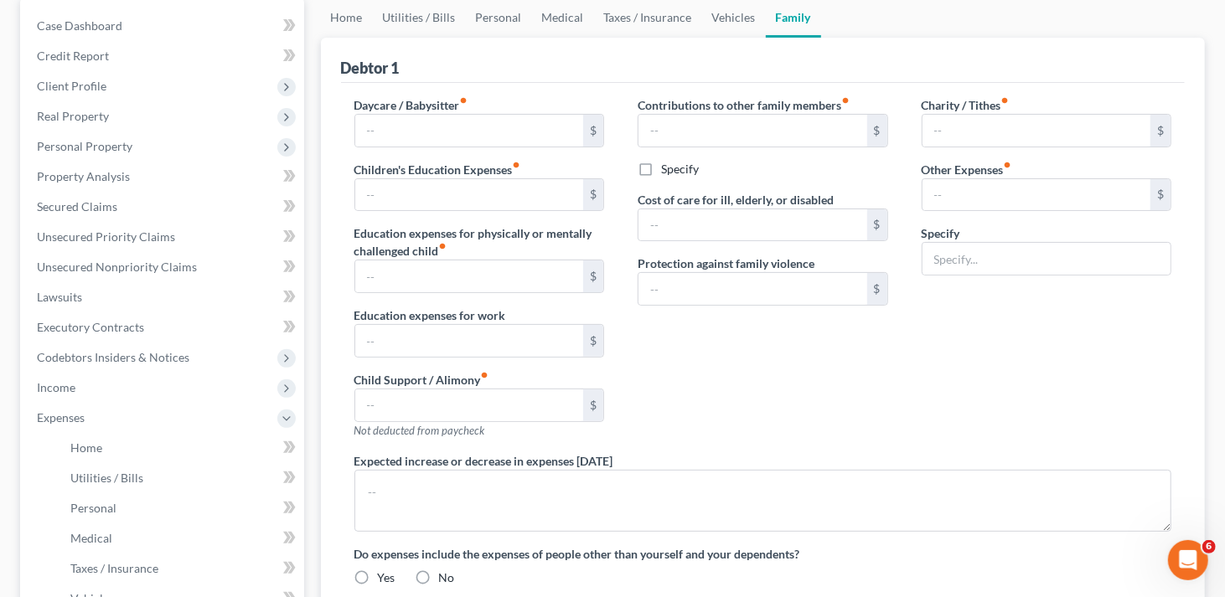
type input "0.00"
type input "246.00"
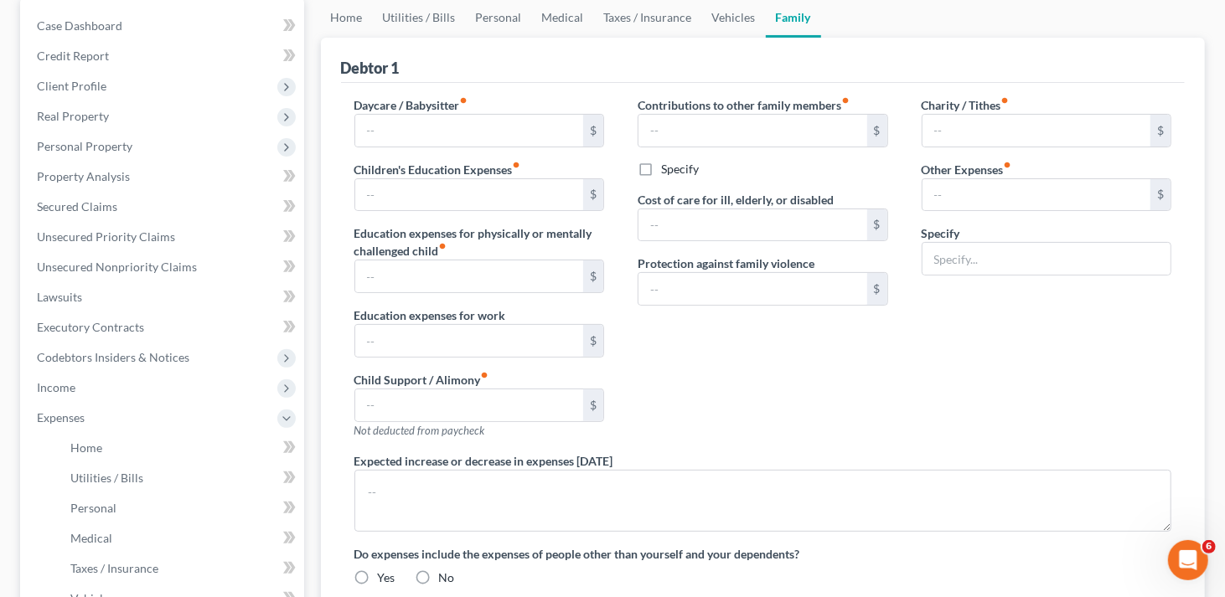
type input "misc; emergency fund, plan funding"
radio input "true"
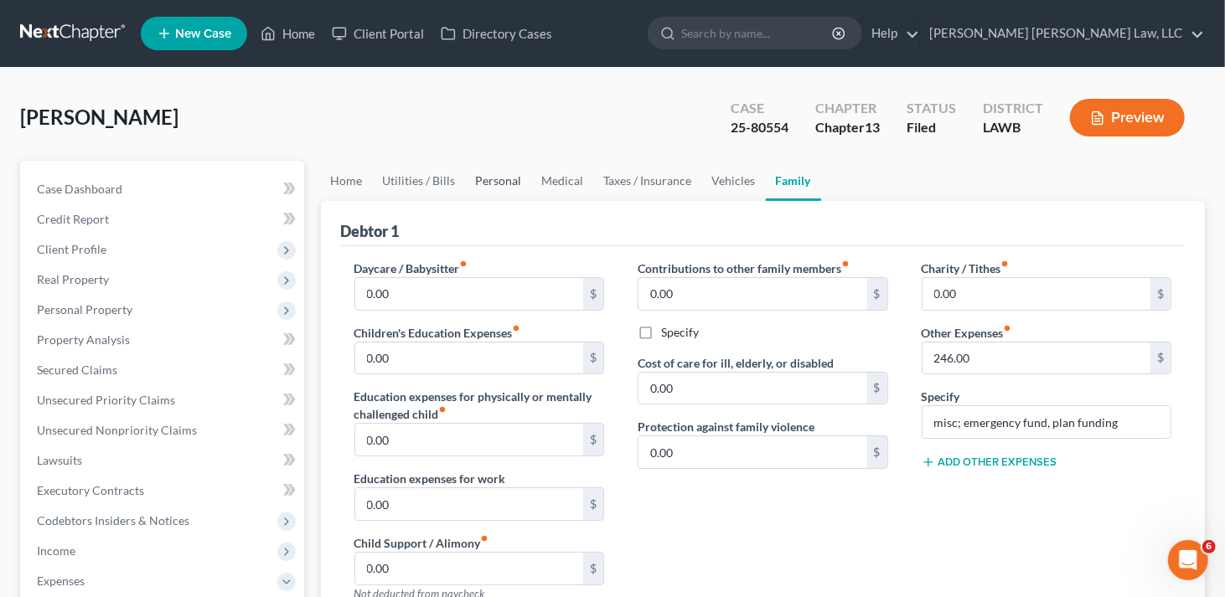
click at [511, 178] on link "Personal" at bounding box center [499, 181] width 66 height 40
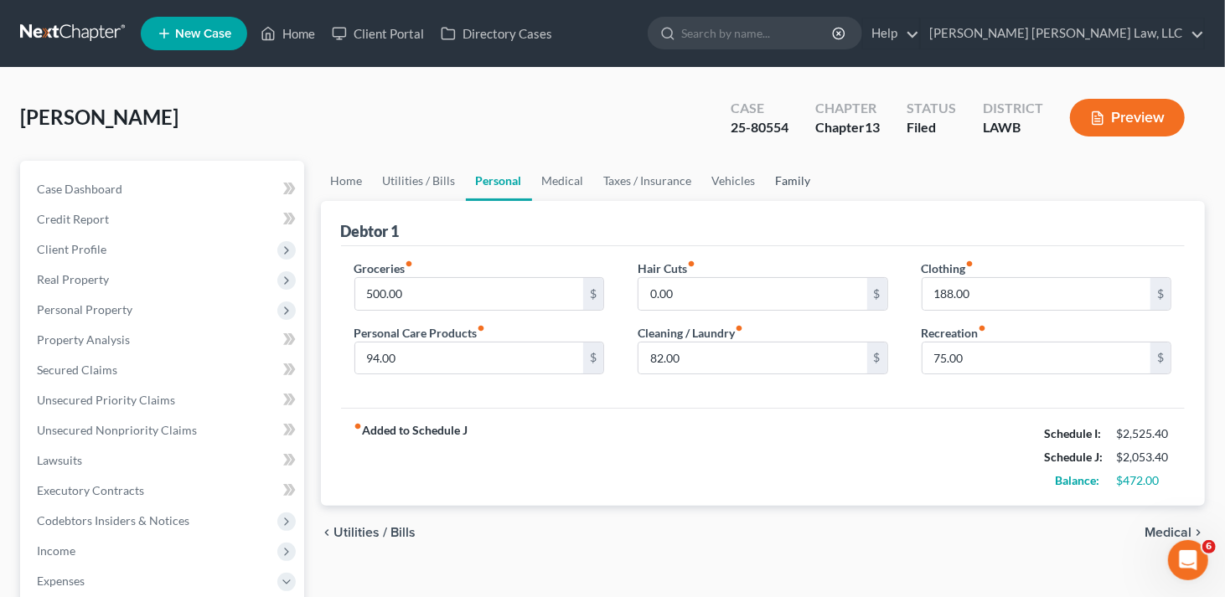
click at [778, 180] on link "Family" at bounding box center [793, 181] width 55 height 40
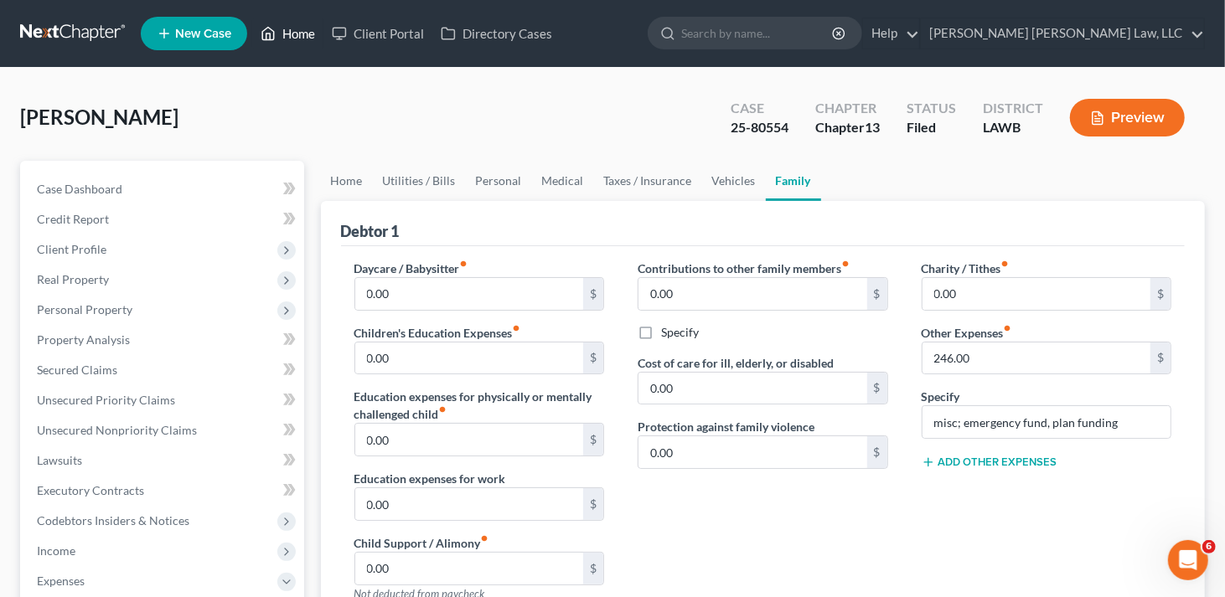
click at [287, 38] on link "Home" at bounding box center [287, 33] width 71 height 30
